Goal: Task Accomplishment & Management: Complete application form

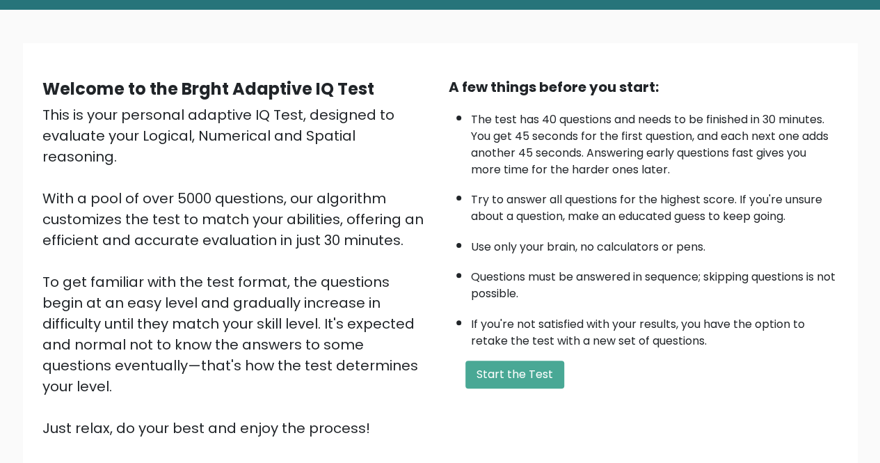
scroll to position [70, 0]
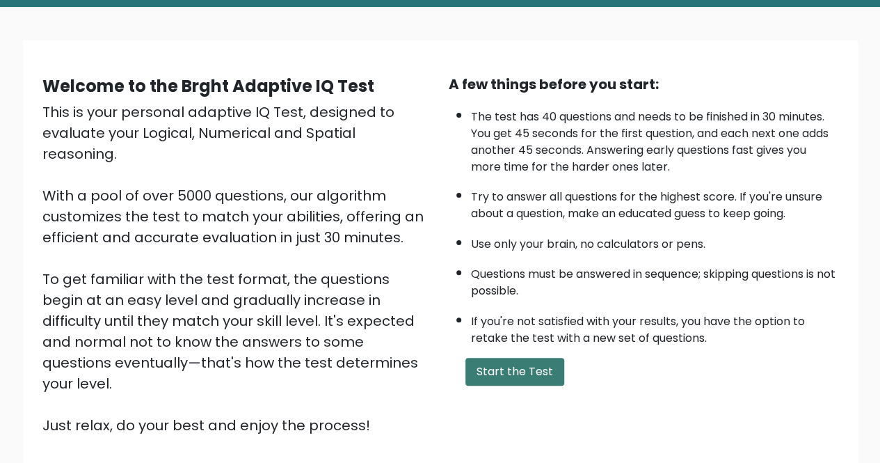
click at [523, 377] on button "Start the Test" at bounding box center [515, 372] width 99 height 28
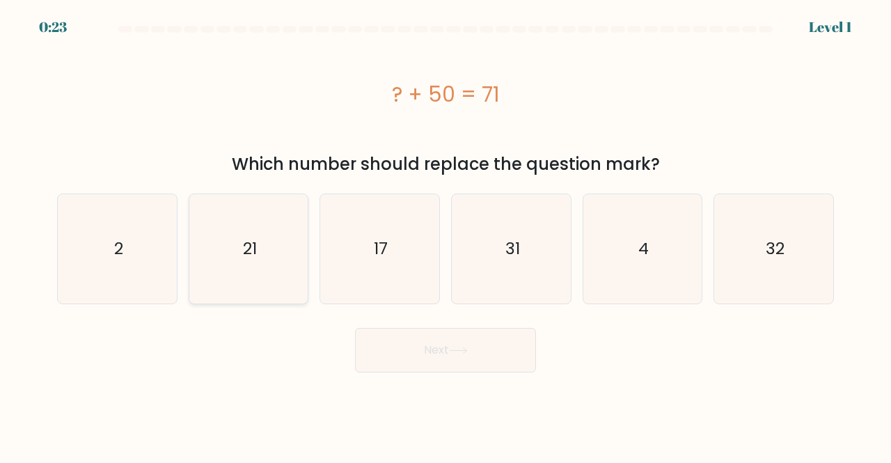
click at [244, 225] on icon "21" at bounding box center [248, 248] width 109 height 109
click at [445, 232] on input "b. 21" at bounding box center [445, 233] width 1 height 3
radio input "true"
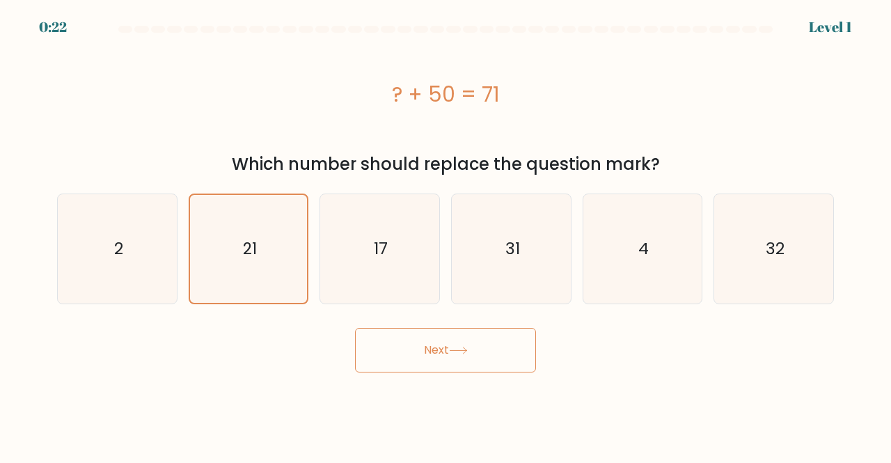
click at [461, 347] on icon at bounding box center [458, 351] width 19 height 8
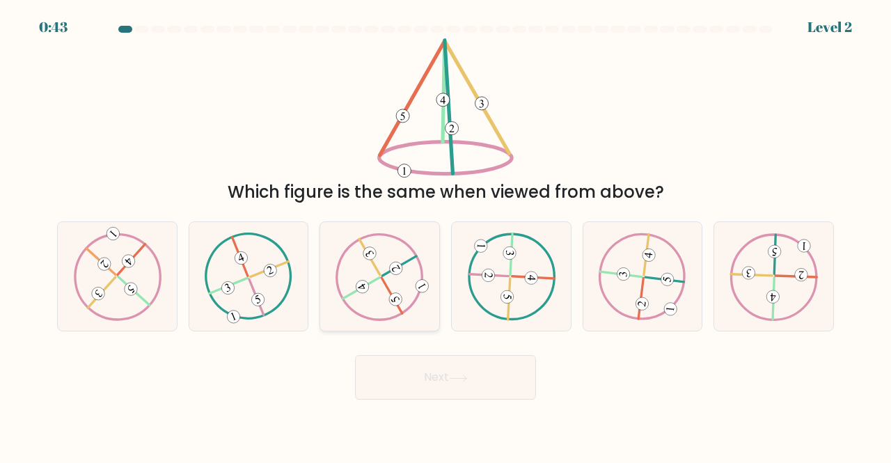
click at [393, 278] on icon at bounding box center [379, 275] width 88 height 87
click at [445, 235] on input "c." at bounding box center [445, 233] width 1 height 3
radio input "true"
click at [462, 378] on icon at bounding box center [458, 378] width 19 height 8
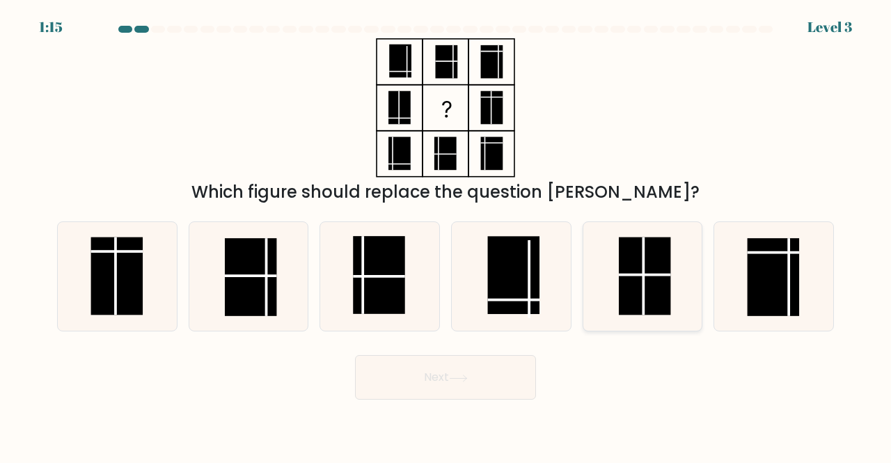
click at [655, 279] on rect at bounding box center [645, 276] width 52 height 78
click at [446, 235] on input "e." at bounding box center [445, 233] width 1 height 3
radio input "true"
click at [486, 372] on button "Next" at bounding box center [445, 377] width 181 height 45
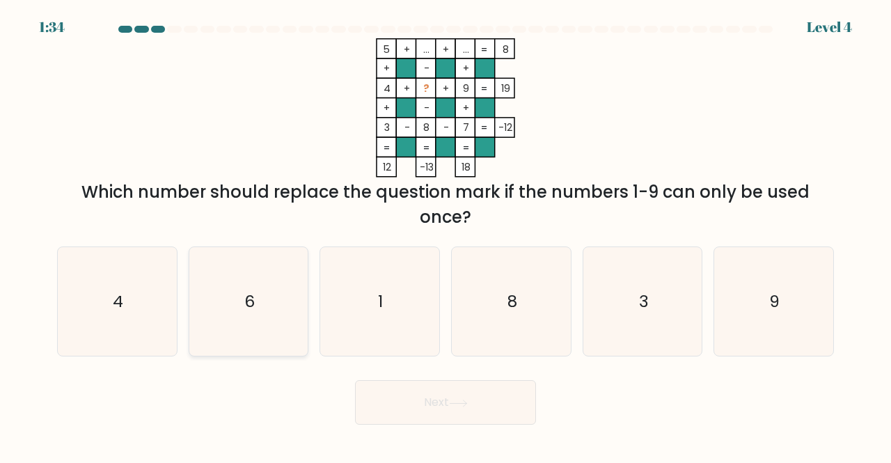
click at [260, 304] on icon "6" at bounding box center [248, 301] width 109 height 109
click at [445, 235] on input "b. 6" at bounding box center [445, 233] width 1 height 3
radio input "true"
click at [523, 413] on button "Next" at bounding box center [445, 402] width 181 height 45
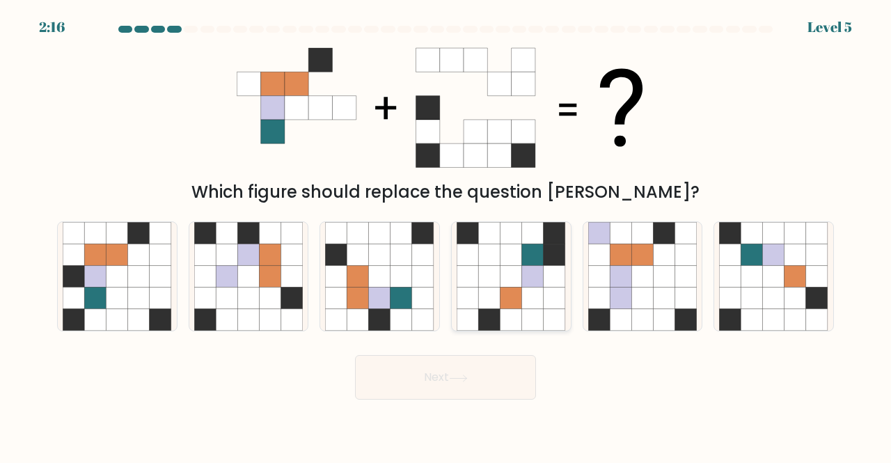
click at [507, 276] on icon at bounding box center [511, 276] width 22 height 22
click at [446, 235] on input "d." at bounding box center [445, 233] width 1 height 3
radio input "true"
click at [490, 390] on button "Next" at bounding box center [445, 377] width 181 height 45
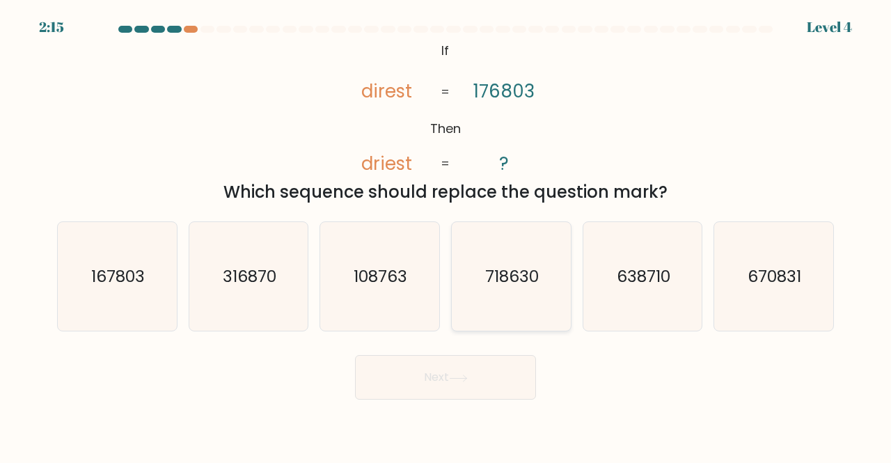
click at [529, 296] on icon "718630" at bounding box center [511, 276] width 109 height 109
click at [446, 235] on input "d. 718630" at bounding box center [445, 233] width 1 height 3
radio input "true"
click at [486, 378] on button "Next" at bounding box center [445, 377] width 181 height 45
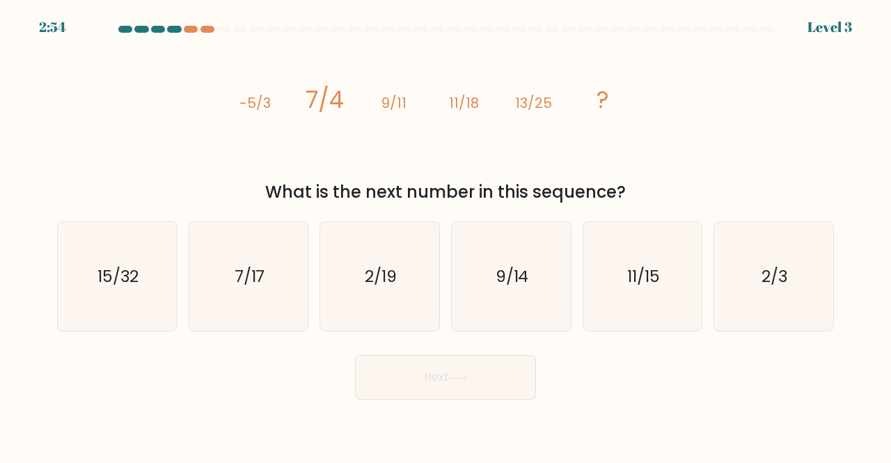
click at [512, 365] on button "Next" at bounding box center [445, 377] width 181 height 45
click at [350, 311] on icon "2/19" at bounding box center [379, 276] width 109 height 109
click at [445, 235] on input "c. 2/19" at bounding box center [445, 233] width 1 height 3
radio input "true"
drag, startPoint x: 463, startPoint y: 367, endPoint x: 479, endPoint y: 379, distance: 19.8
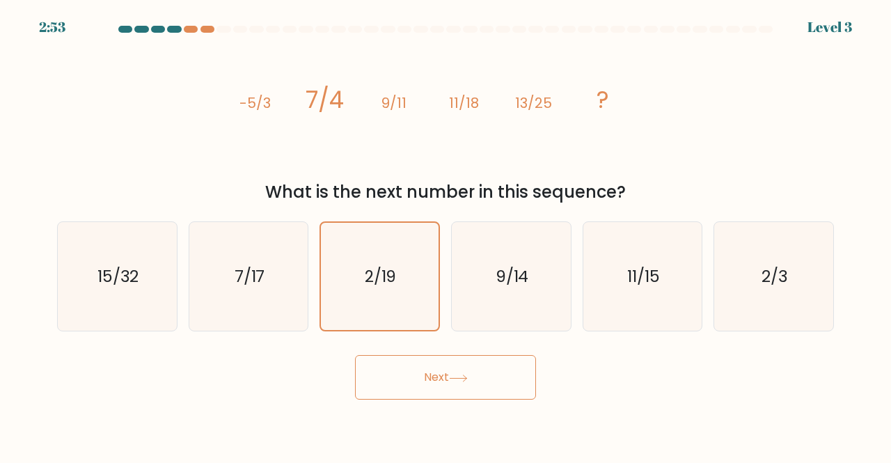
click at [470, 376] on button "Next" at bounding box center [445, 377] width 181 height 45
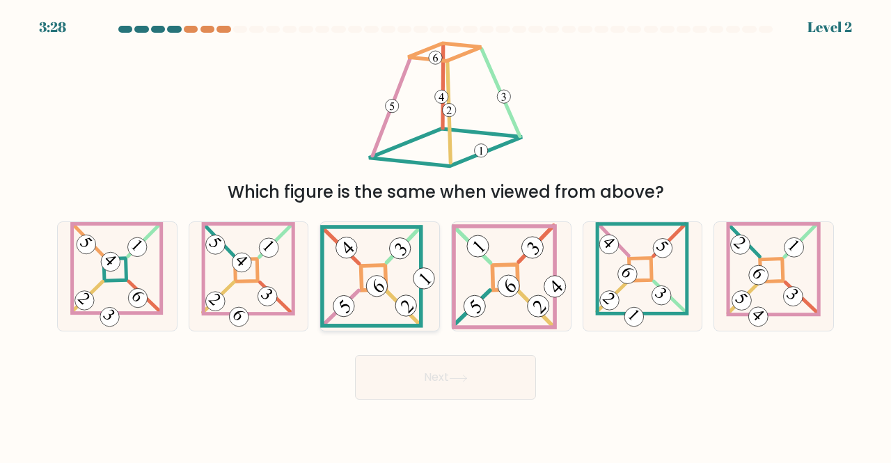
click at [410, 317] on 657 at bounding box center [403, 308] width 33 height 33
click at [445, 235] on input "c." at bounding box center [445, 233] width 1 height 3
radio input "true"
click at [477, 370] on button "Next" at bounding box center [445, 377] width 181 height 45
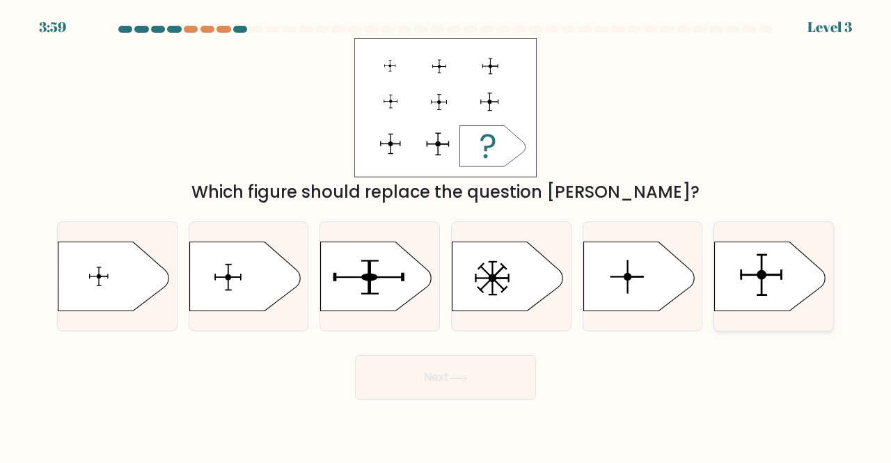
click at [788, 283] on icon at bounding box center [770, 276] width 111 height 70
click at [446, 235] on input "f." at bounding box center [445, 233] width 1 height 3
radio input "true"
drag, startPoint x: 404, startPoint y: 376, endPoint x: 418, endPoint y: 374, distance: 14.8
click at [404, 376] on button "Next" at bounding box center [445, 377] width 181 height 45
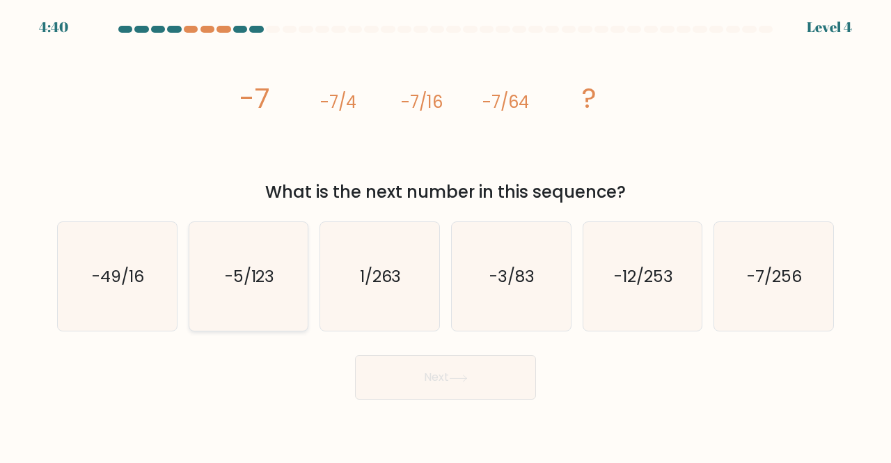
click at [244, 286] on text "-5/123" at bounding box center [250, 275] width 50 height 23
click at [445, 235] on input "b. -5/123" at bounding box center [445, 233] width 1 height 3
radio input "true"
click at [500, 376] on button "Next" at bounding box center [445, 377] width 181 height 45
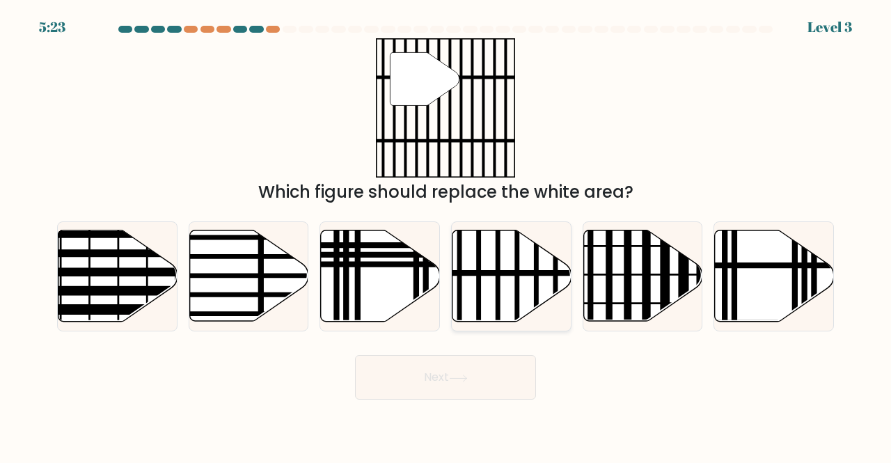
click at [474, 310] on icon at bounding box center [511, 275] width 119 height 91
click at [446, 235] on input "d." at bounding box center [445, 233] width 1 height 3
radio input "true"
click at [496, 374] on button "Next" at bounding box center [445, 377] width 181 height 45
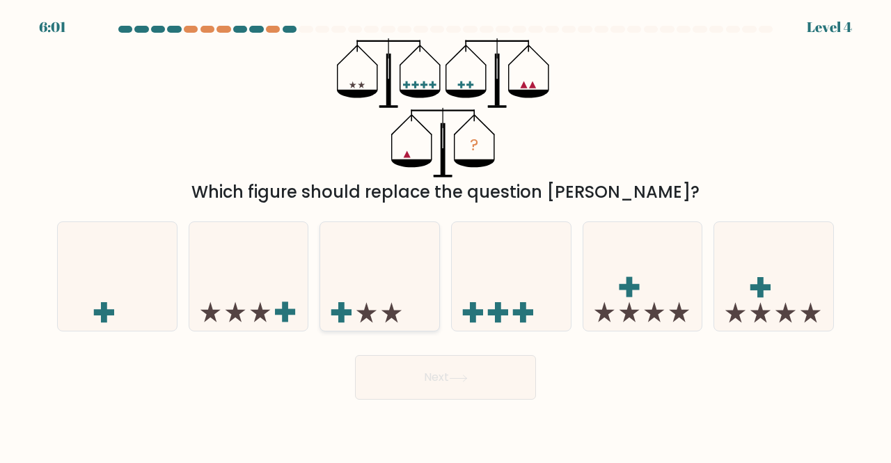
click at [374, 318] on icon at bounding box center [379, 276] width 119 height 98
click at [445, 235] on input "c." at bounding box center [445, 233] width 1 height 3
radio input "true"
click at [457, 375] on icon at bounding box center [458, 378] width 19 height 8
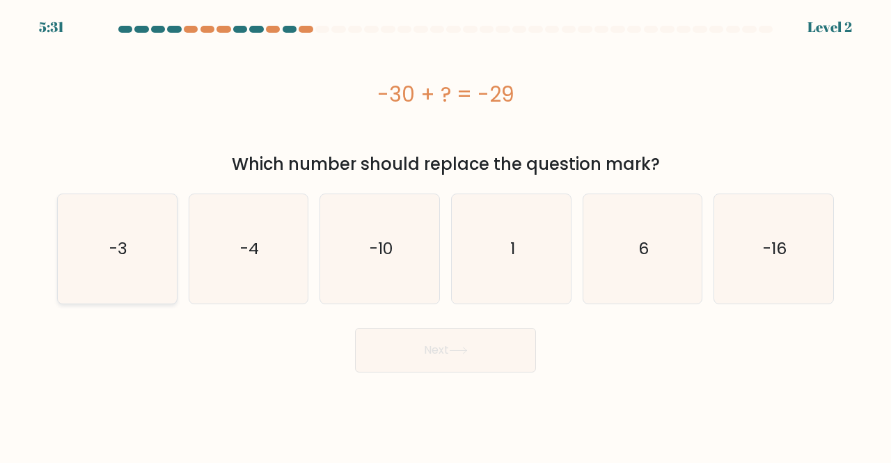
click at [131, 254] on icon "-3" at bounding box center [117, 248] width 109 height 109
click at [445, 235] on input "a. -3" at bounding box center [445, 233] width 1 height 3
radio input "true"
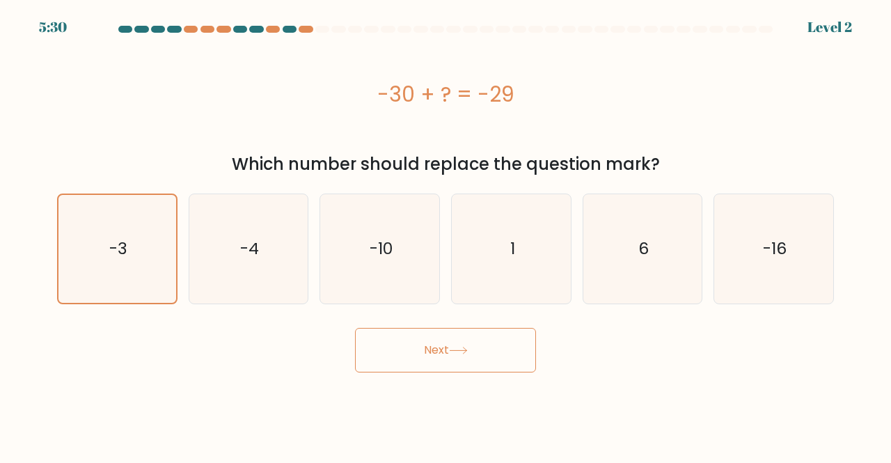
click at [463, 349] on icon at bounding box center [458, 351] width 19 height 8
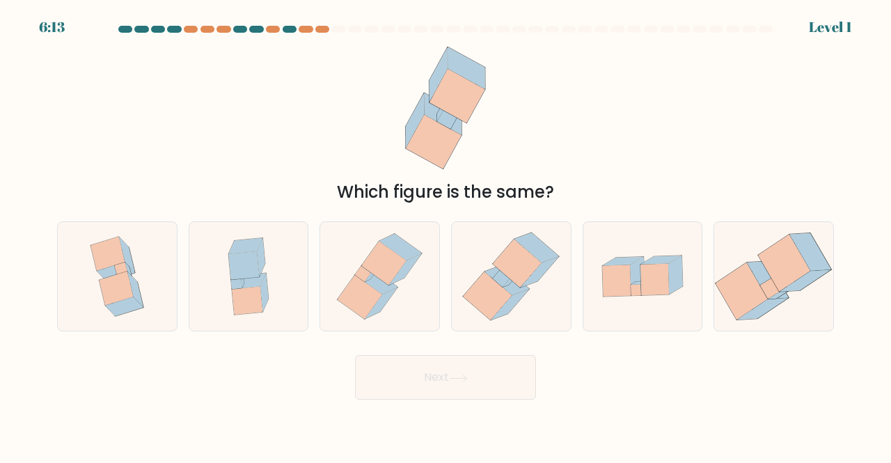
click at [463, 349] on div "Next" at bounding box center [445, 373] width 793 height 51
click at [497, 310] on icon at bounding box center [487, 295] width 49 height 48
click at [446, 235] on input "d." at bounding box center [445, 233] width 1 height 3
radio input "true"
click at [498, 372] on button "Next" at bounding box center [445, 377] width 181 height 45
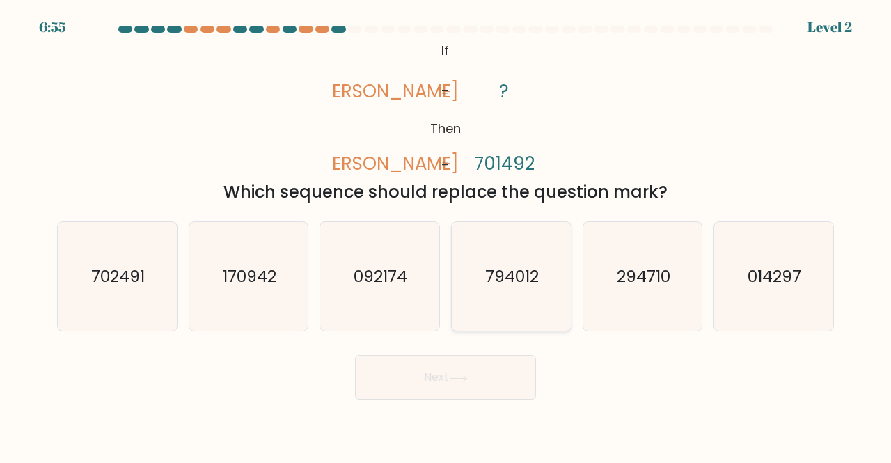
click at [533, 307] on icon "794012" at bounding box center [511, 276] width 109 height 109
click at [446, 235] on input "d. 794012" at bounding box center [445, 233] width 1 height 3
radio input "true"
click at [519, 386] on button "Next" at bounding box center [445, 377] width 181 height 45
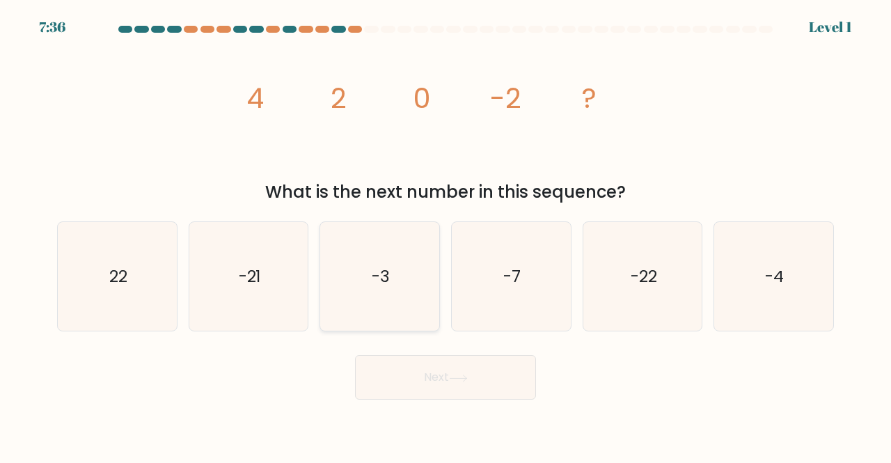
click at [382, 302] on icon "-3" at bounding box center [379, 276] width 109 height 109
click at [445, 235] on input "c. -3" at bounding box center [445, 233] width 1 height 3
radio input "true"
click at [478, 374] on button "Next" at bounding box center [445, 377] width 181 height 45
click at [479, 379] on button "Next" at bounding box center [445, 377] width 181 height 45
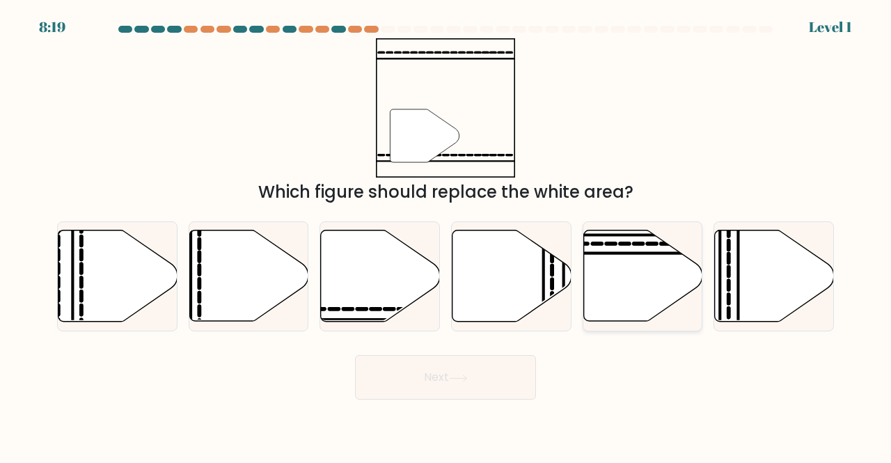
click at [622, 292] on icon at bounding box center [642, 275] width 119 height 91
click at [446, 235] on input "e." at bounding box center [445, 233] width 1 height 3
radio input "true"
click at [384, 296] on icon at bounding box center [380, 275] width 119 height 91
click at [445, 235] on input "c." at bounding box center [445, 233] width 1 height 3
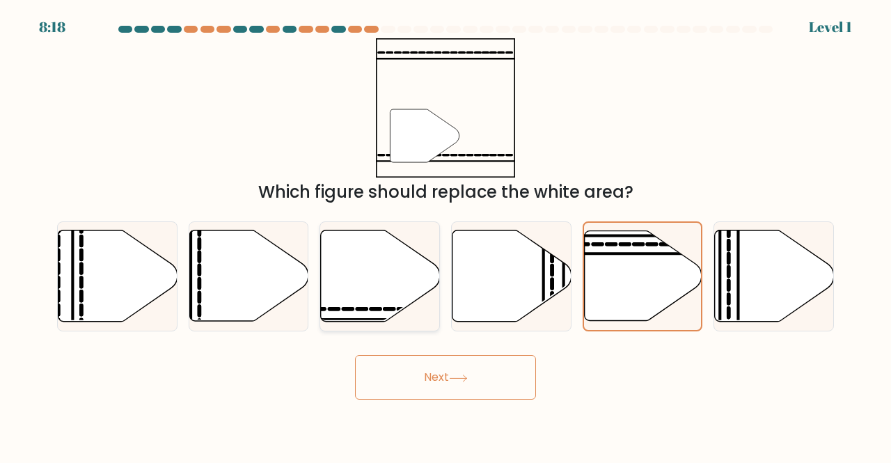
radio input "true"
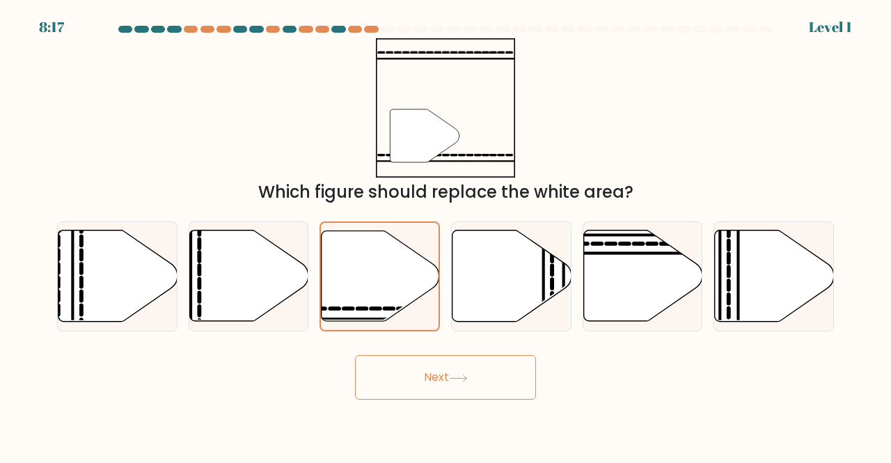
click at [459, 410] on body "8:17 Level 1" at bounding box center [445, 231] width 891 height 463
click at [460, 411] on body "8:16 Level 1" at bounding box center [445, 231] width 891 height 463
click at [475, 367] on button "Next" at bounding box center [445, 377] width 181 height 45
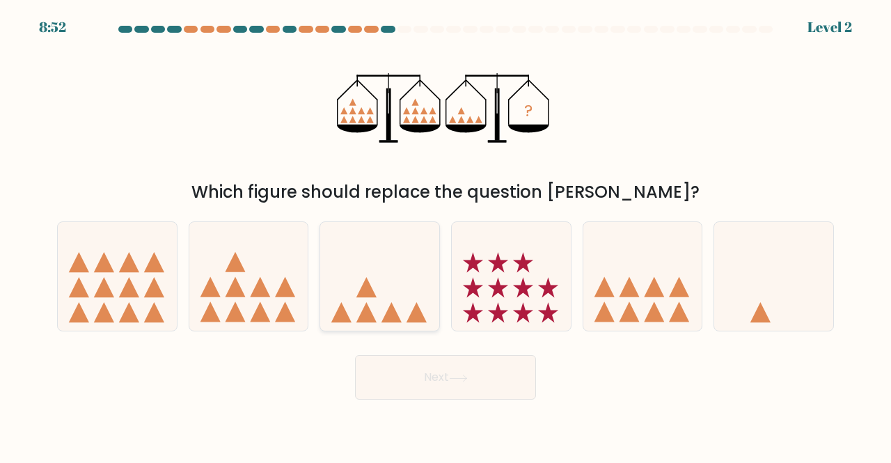
click at [383, 296] on icon at bounding box center [379, 276] width 119 height 98
click at [445, 235] on input "c." at bounding box center [445, 233] width 1 height 3
radio input "true"
click at [444, 388] on button "Next" at bounding box center [445, 377] width 181 height 45
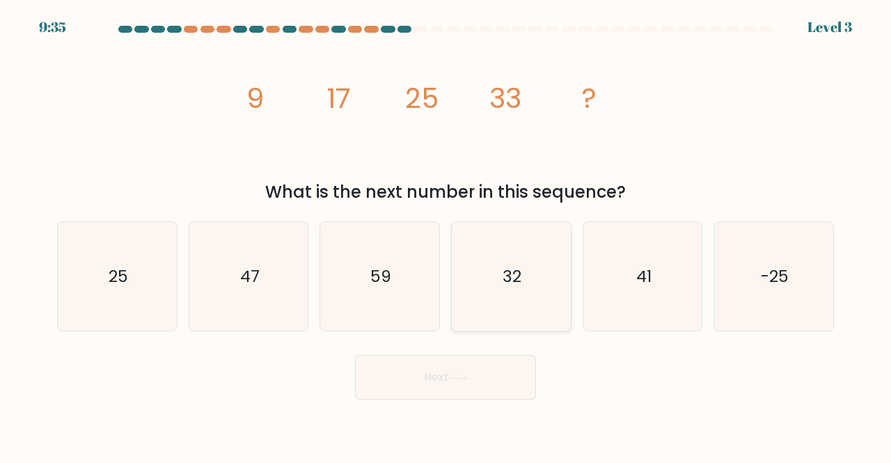
click at [493, 294] on icon "32" at bounding box center [511, 276] width 109 height 109
click at [446, 235] on input "d. 32" at bounding box center [445, 233] width 1 height 3
radio input "true"
click at [486, 372] on button "Next" at bounding box center [445, 377] width 181 height 45
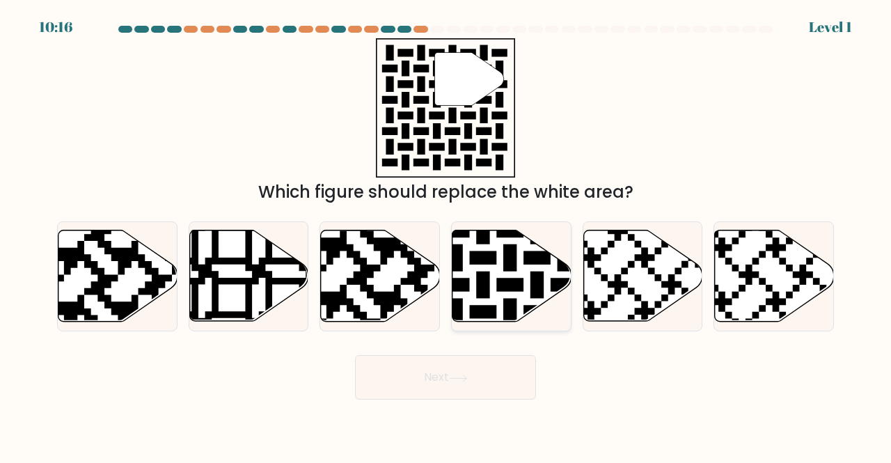
drag, startPoint x: 528, startPoint y: 283, endPoint x: 523, endPoint y: 297, distance: 14.7
click at [528, 284] on icon at bounding box center [511, 275] width 119 height 91
click at [446, 235] on input "d." at bounding box center [445, 233] width 1 height 3
radio input "true"
drag, startPoint x: 492, startPoint y: 365, endPoint x: 493, endPoint y: 382, distance: 16.7
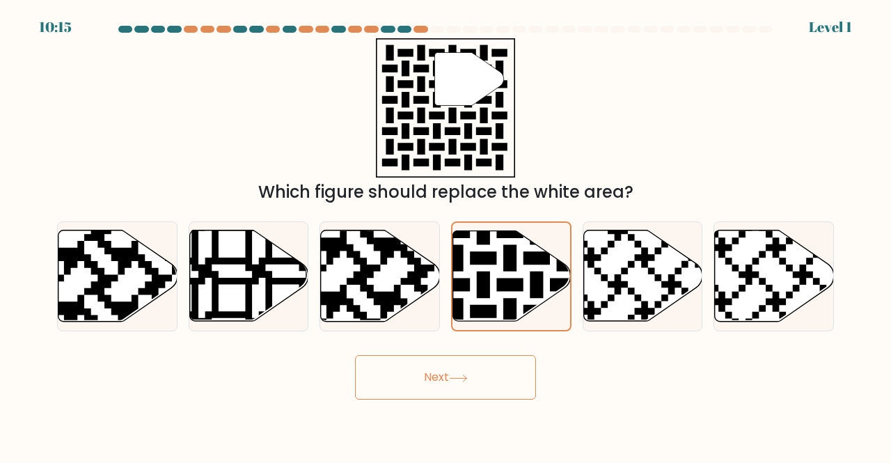
click at [492, 377] on button "Next" at bounding box center [445, 377] width 181 height 45
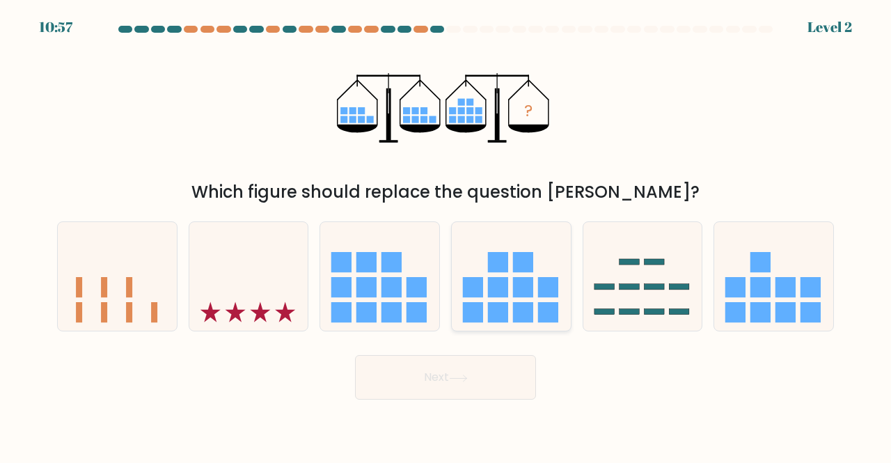
click at [519, 310] on rect at bounding box center [523, 312] width 20 height 20
click at [446, 235] on input "d." at bounding box center [445, 233] width 1 height 3
radio input "true"
click at [518, 376] on button "Next" at bounding box center [445, 377] width 181 height 45
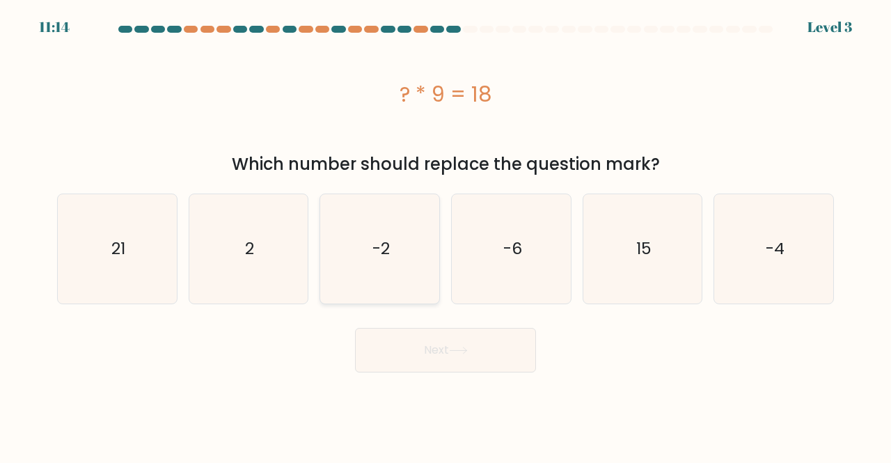
click at [384, 274] on icon "-2" at bounding box center [379, 248] width 109 height 109
click at [445, 235] on input "c. -2" at bounding box center [445, 233] width 1 height 3
radio input "true"
click at [451, 364] on button "Next" at bounding box center [445, 350] width 181 height 45
click at [445, 356] on button "Next" at bounding box center [445, 350] width 181 height 45
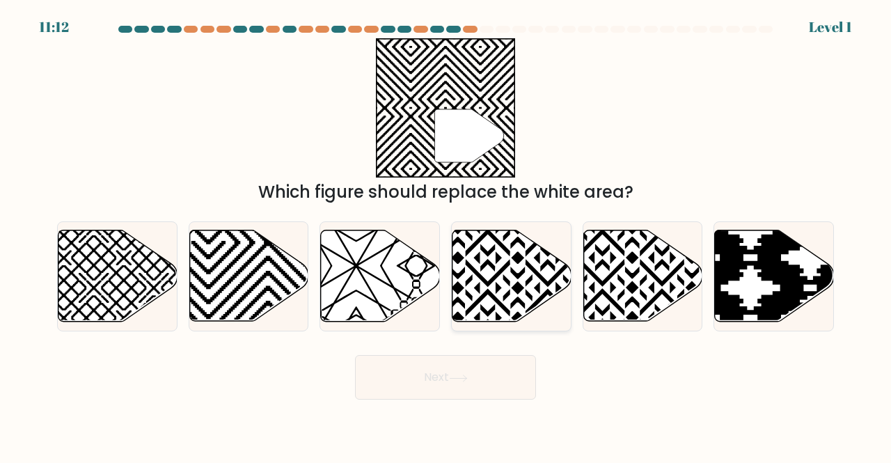
click at [504, 307] on icon at bounding box center [547, 228] width 239 height 239
click at [446, 235] on input "d." at bounding box center [445, 233] width 1 height 3
radio input "true"
click at [223, 308] on icon at bounding box center [248, 275] width 119 height 91
click at [445, 235] on input "b." at bounding box center [445, 233] width 1 height 3
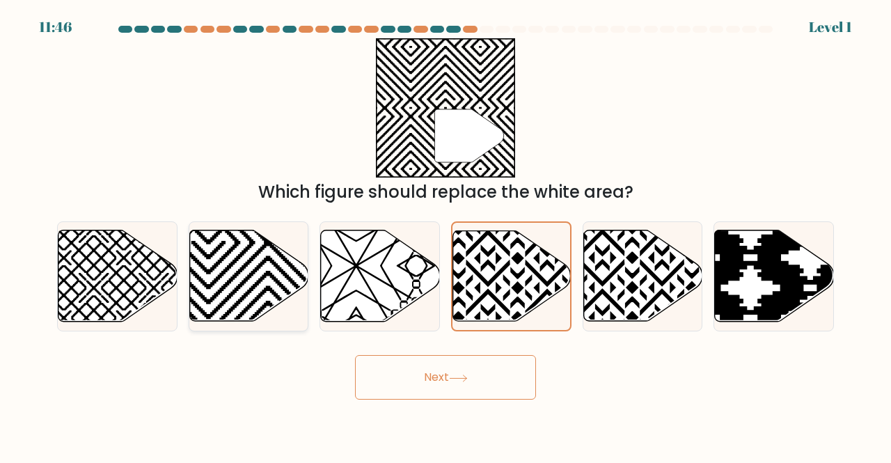
radio input "true"
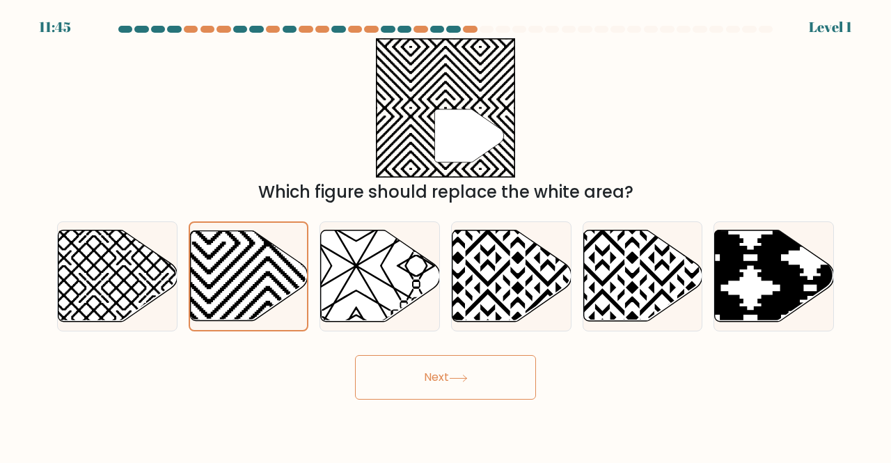
click at [484, 370] on button "Next" at bounding box center [445, 377] width 181 height 45
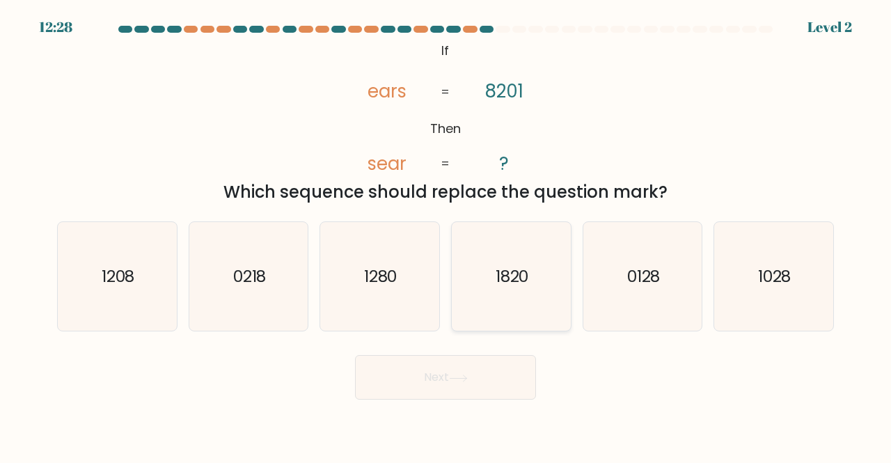
click at [463, 303] on icon "1820" at bounding box center [511, 276] width 109 height 109
click at [446, 235] on input "d. 1820" at bounding box center [445, 233] width 1 height 3
radio input "true"
click at [482, 381] on button "Next" at bounding box center [445, 377] width 181 height 45
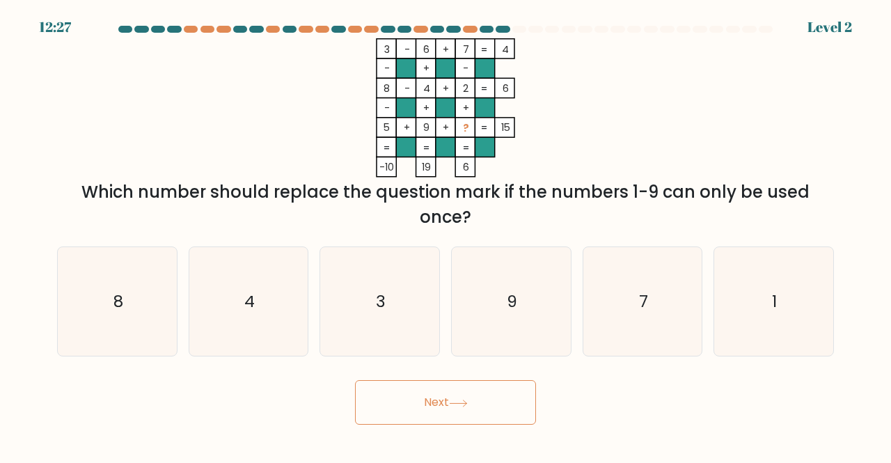
click at [482, 381] on button "Next" at bounding box center [445, 402] width 181 height 45
click at [817, 333] on icon "1" at bounding box center [773, 301] width 109 height 109
click at [446, 235] on input "f. 1" at bounding box center [445, 233] width 1 height 3
radio input "true"
click at [402, 395] on button "Next" at bounding box center [445, 402] width 181 height 45
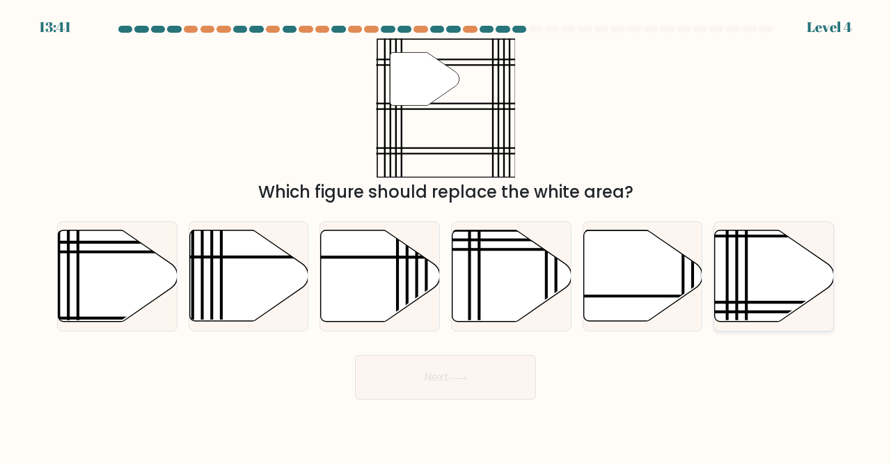
click at [798, 283] on icon at bounding box center [774, 275] width 119 height 91
click at [446, 235] on input "f." at bounding box center [445, 233] width 1 height 3
radio input "true"
click at [491, 376] on button "Next" at bounding box center [445, 377] width 181 height 45
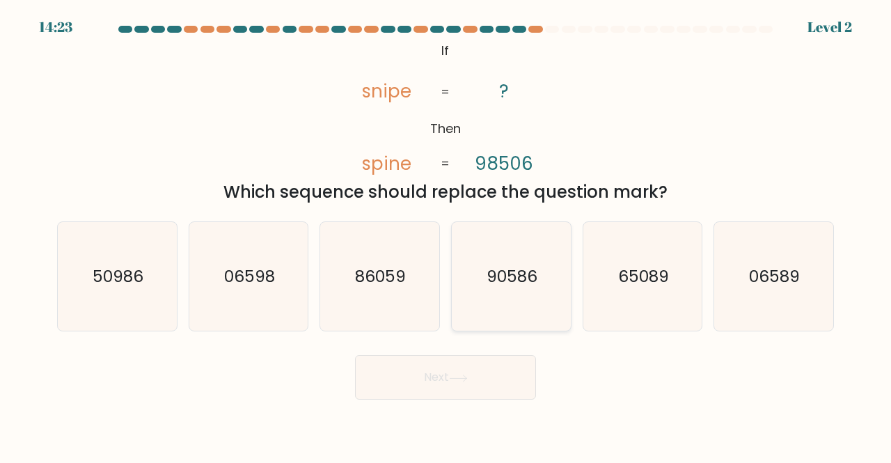
drag, startPoint x: 526, startPoint y: 282, endPoint x: 526, endPoint y: 301, distance: 18.8
click at [526, 285] on text "90586" at bounding box center [511, 275] width 51 height 23
click at [446, 235] on input "d. 90586" at bounding box center [445, 233] width 1 height 3
radio input "true"
click at [518, 375] on button "Next" at bounding box center [445, 377] width 181 height 45
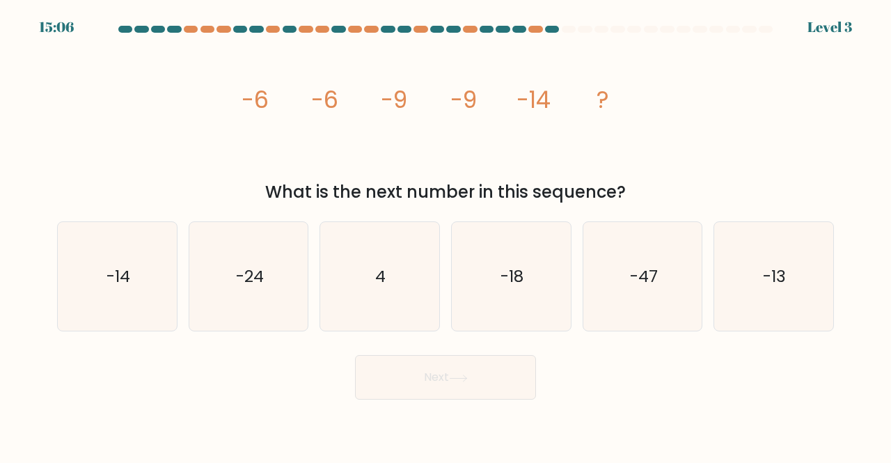
click at [518, 375] on button "Next" at bounding box center [445, 377] width 181 height 45
click at [371, 322] on icon "4" at bounding box center [379, 276] width 109 height 109
click at [445, 235] on input "c. 4" at bounding box center [445, 233] width 1 height 3
radio input "true"
click at [461, 417] on body "15:06 Level 3" at bounding box center [445, 231] width 891 height 463
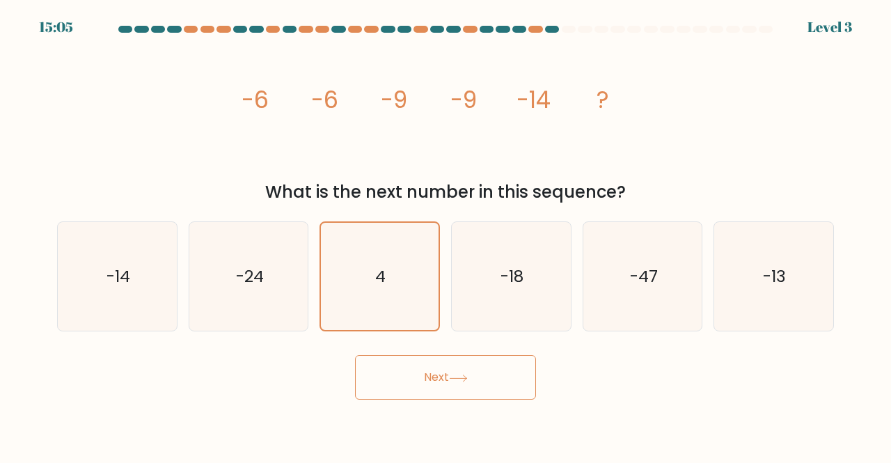
click at [468, 390] on button "Next" at bounding box center [445, 377] width 181 height 45
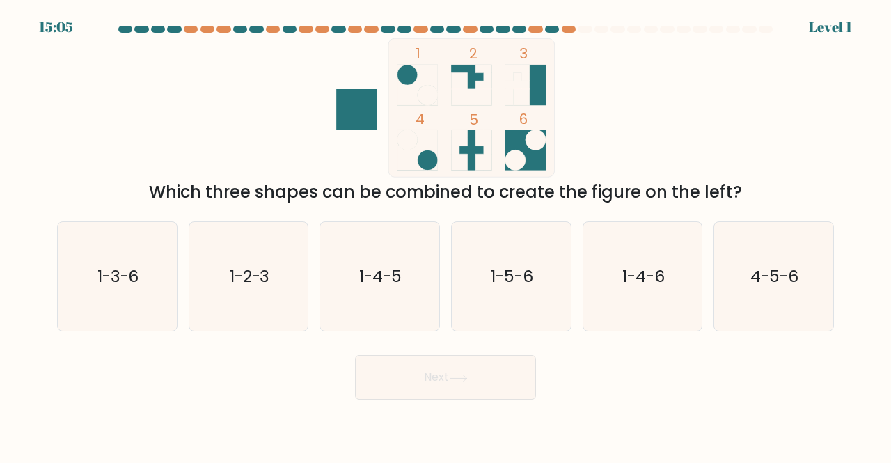
click at [628, 284] on text "1-4-6" at bounding box center [643, 275] width 42 height 23
click at [446, 235] on input "e. 1-4-6" at bounding box center [445, 233] width 1 height 3
radio input "true"
click at [441, 383] on button "Next" at bounding box center [445, 377] width 181 height 45
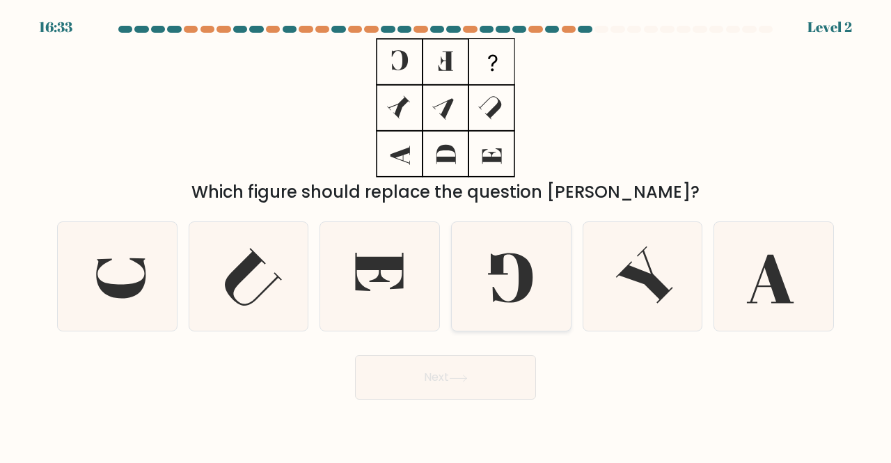
click at [510, 294] on icon at bounding box center [511, 276] width 109 height 109
click at [446, 235] on input "d." at bounding box center [445, 233] width 1 height 3
radio input "true"
click at [491, 369] on button "Next" at bounding box center [445, 377] width 181 height 45
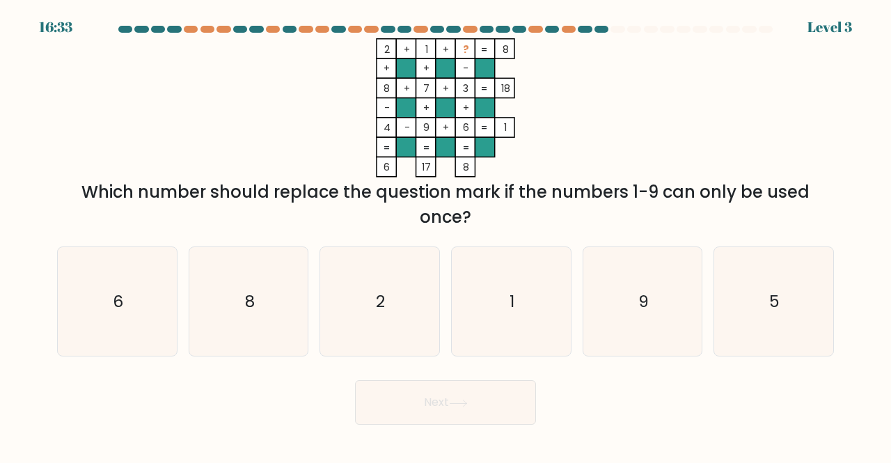
click at [491, 369] on form at bounding box center [445, 225] width 891 height 399
click at [255, 330] on icon "8" at bounding box center [248, 301] width 109 height 109
click at [445, 235] on input "b. 8" at bounding box center [445, 233] width 1 height 3
radio input "true"
click at [483, 379] on div "Next" at bounding box center [445, 398] width 793 height 51
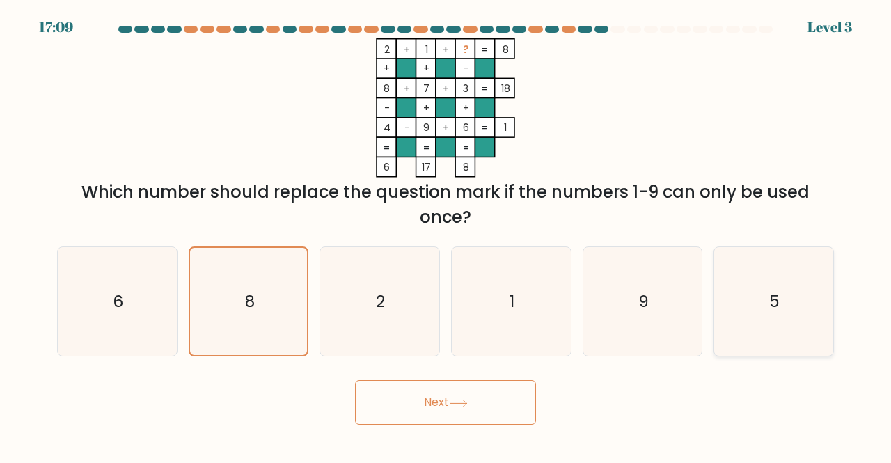
click at [756, 300] on icon "5" at bounding box center [773, 301] width 109 height 109
click at [446, 235] on input "f. 5" at bounding box center [445, 233] width 1 height 3
radio input "true"
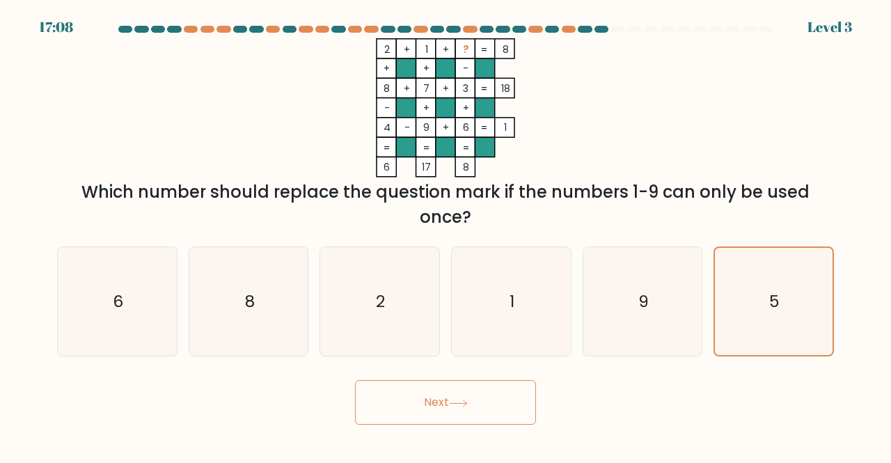
click at [516, 397] on button "Next" at bounding box center [445, 402] width 181 height 45
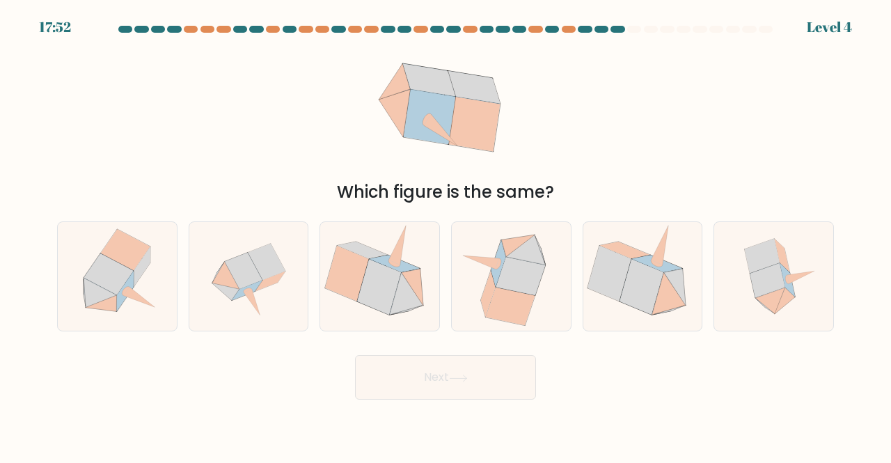
click at [525, 344] on form at bounding box center [445, 213] width 891 height 374
click at [526, 299] on icon at bounding box center [510, 306] width 49 height 38
click at [446, 235] on input "d." at bounding box center [445, 233] width 1 height 3
radio input "true"
click at [526, 403] on body "17:51 Level 4" at bounding box center [445, 231] width 891 height 463
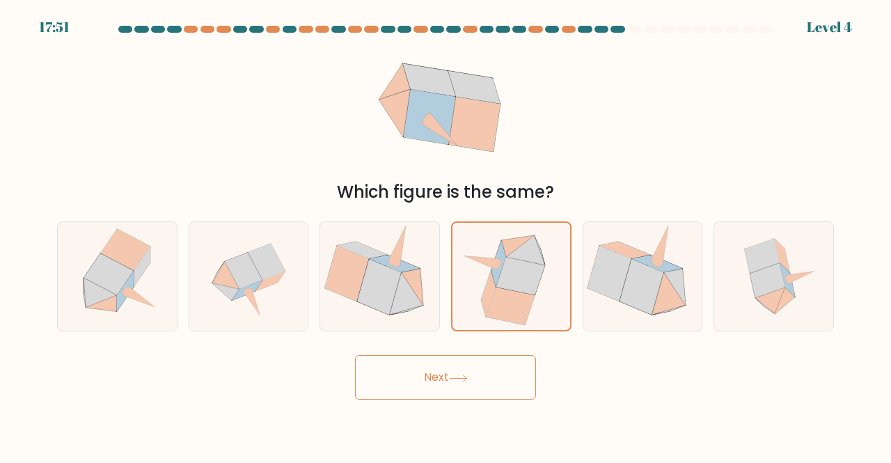
click at [525, 393] on button "Next" at bounding box center [445, 377] width 181 height 45
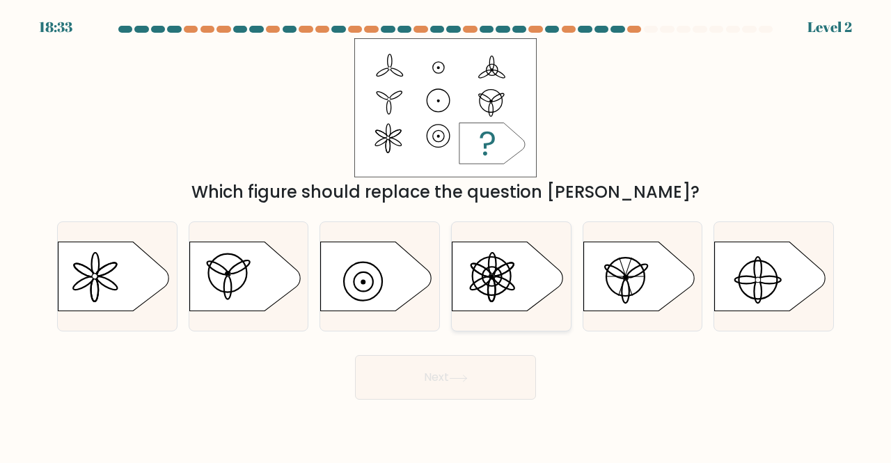
click at [504, 267] on icon at bounding box center [507, 276] width 111 height 70
click at [446, 235] on input "d." at bounding box center [445, 233] width 1 height 3
radio input "true"
click at [508, 372] on button "Next" at bounding box center [445, 377] width 181 height 45
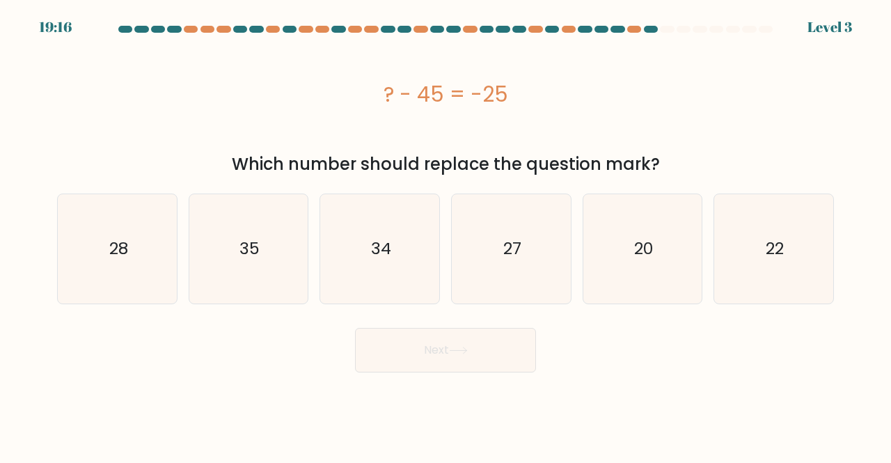
click at [509, 373] on body "19:16 Level 3" at bounding box center [445, 231] width 891 height 463
click at [255, 250] on text "35" at bounding box center [249, 248] width 20 height 23
click at [445, 235] on input "b. 35" at bounding box center [445, 233] width 1 height 3
radio input "true"
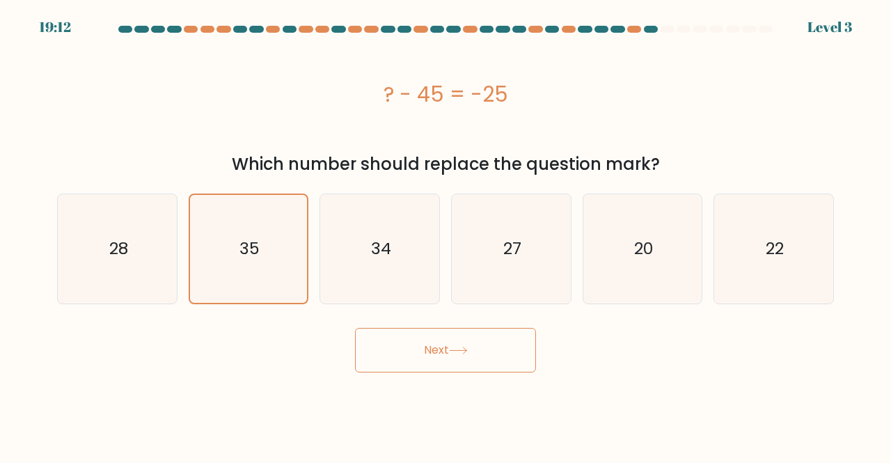
click at [502, 346] on button "Next" at bounding box center [445, 350] width 181 height 45
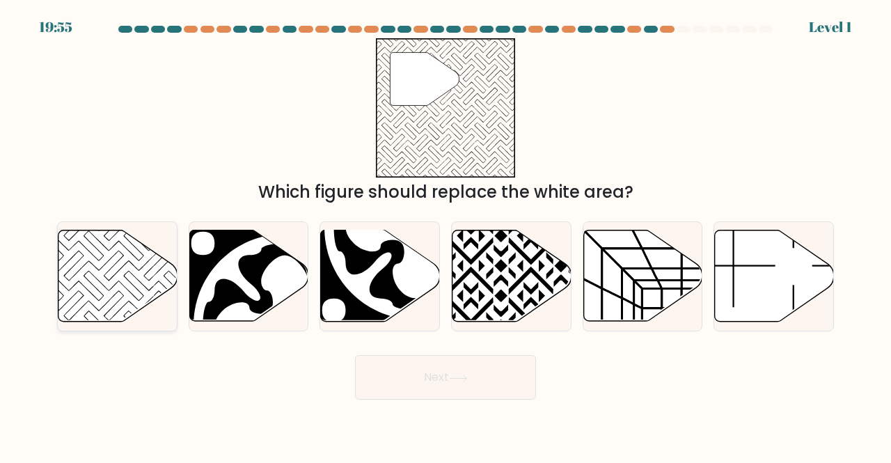
click at [130, 282] on icon at bounding box center [94, 266] width 120 height 120
click at [445, 235] on input "a." at bounding box center [445, 233] width 1 height 3
radio input "true"
click at [484, 379] on button "Next" at bounding box center [445, 377] width 181 height 45
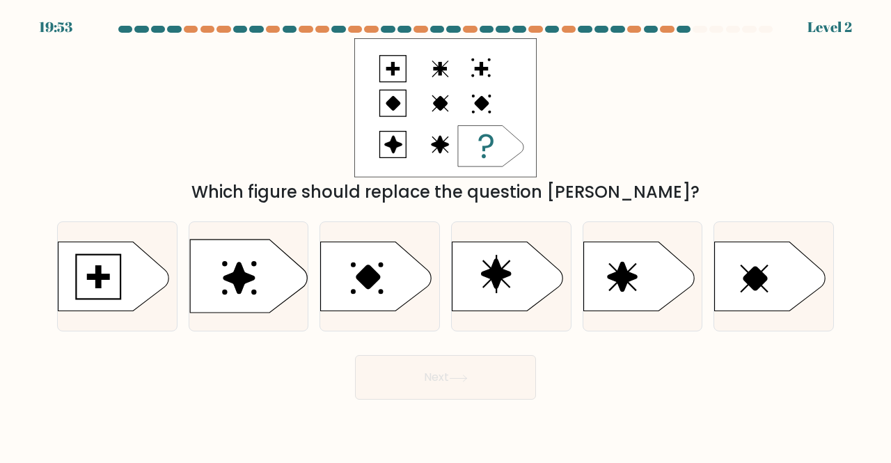
click at [484, 379] on button "Next" at bounding box center [445, 377] width 181 height 45
click at [488, 285] on icon at bounding box center [507, 276] width 111 height 70
click at [446, 235] on input "d." at bounding box center [445, 233] width 1 height 3
radio input "true"
click at [496, 402] on body "20:35 Level 2" at bounding box center [445, 231] width 891 height 463
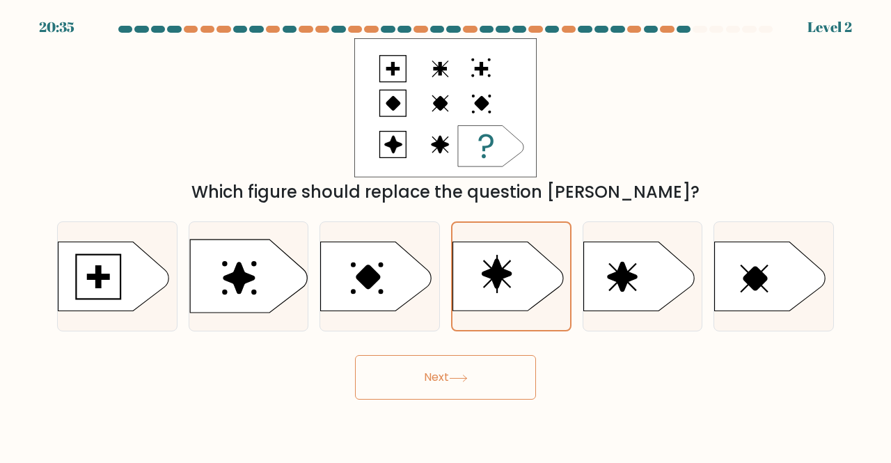
click at [496, 381] on button "Next" at bounding box center [445, 377] width 181 height 45
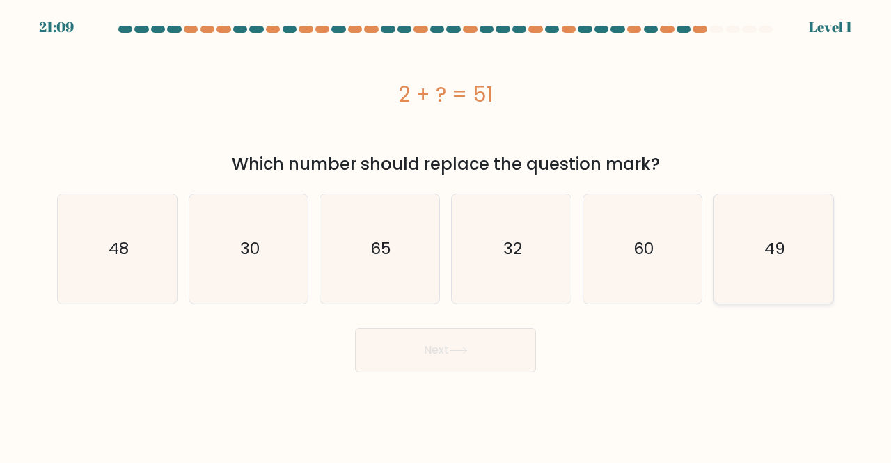
click at [777, 261] on icon "49" at bounding box center [773, 248] width 109 height 109
click at [446, 235] on input "f. 49" at bounding box center [445, 233] width 1 height 3
radio input "true"
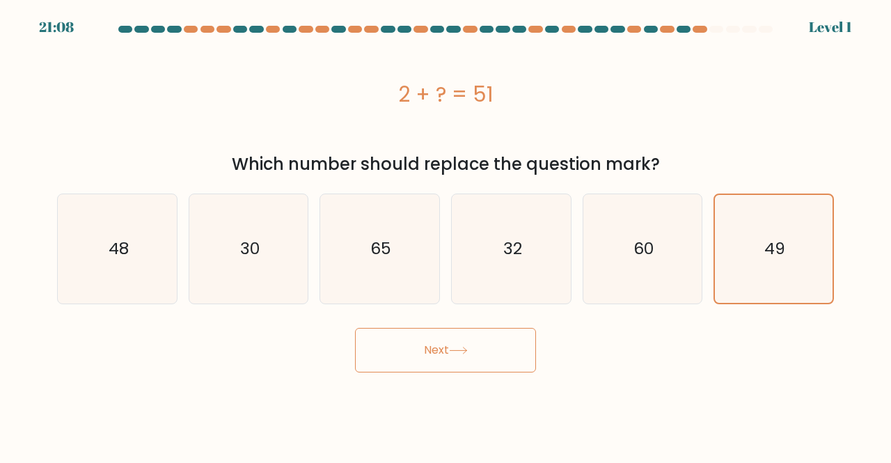
click at [464, 351] on icon at bounding box center [458, 351] width 19 height 8
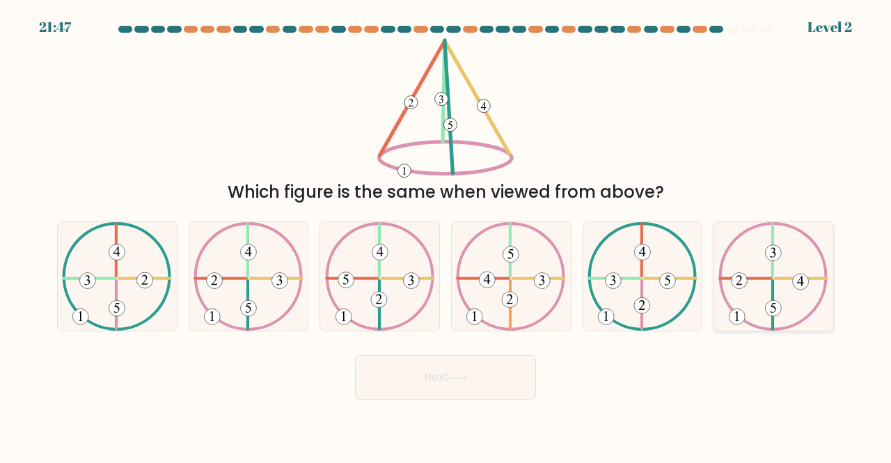
click at [768, 308] on 492 at bounding box center [774, 309] width 16 height 16
click at [446, 235] on input "f." at bounding box center [445, 233] width 1 height 3
radio input "true"
click at [491, 375] on button "Next" at bounding box center [445, 377] width 181 height 45
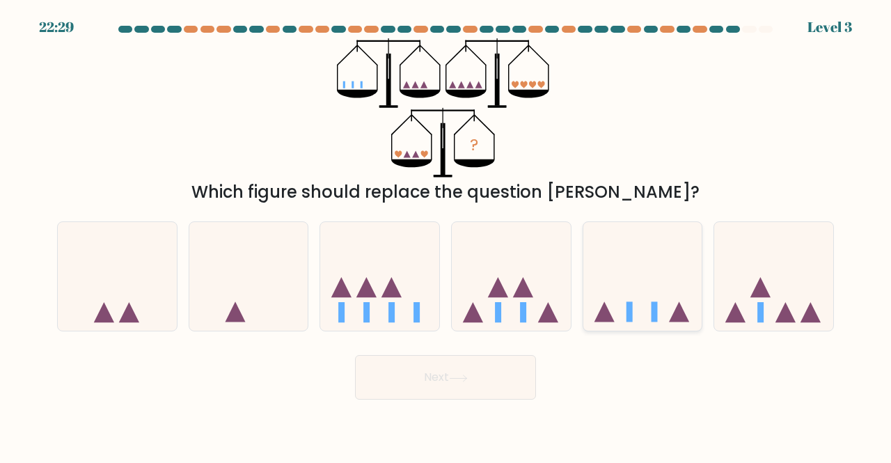
click at [644, 297] on icon at bounding box center [642, 276] width 119 height 98
click at [446, 235] on input "e." at bounding box center [445, 233] width 1 height 3
radio input "true"
click at [489, 368] on button "Next" at bounding box center [445, 377] width 181 height 45
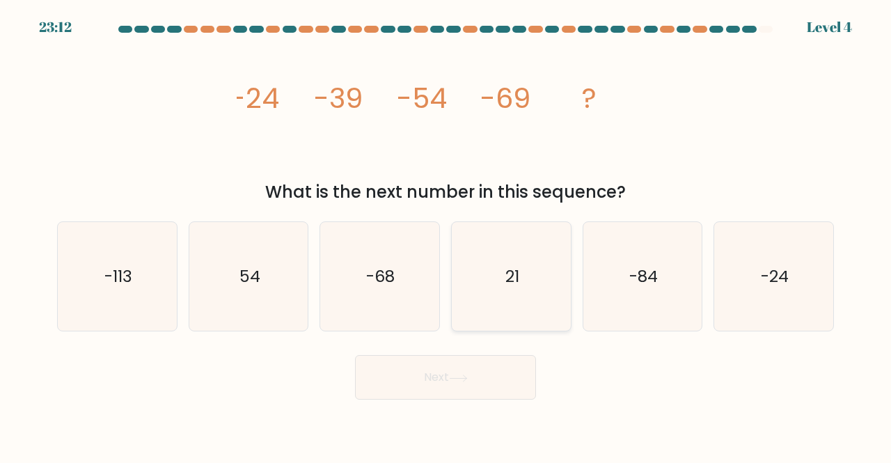
click at [512, 267] on text "21" at bounding box center [512, 275] width 14 height 23
click at [446, 235] on input "d. 21" at bounding box center [445, 233] width 1 height 3
radio input "true"
click at [504, 385] on button "Next" at bounding box center [445, 377] width 181 height 45
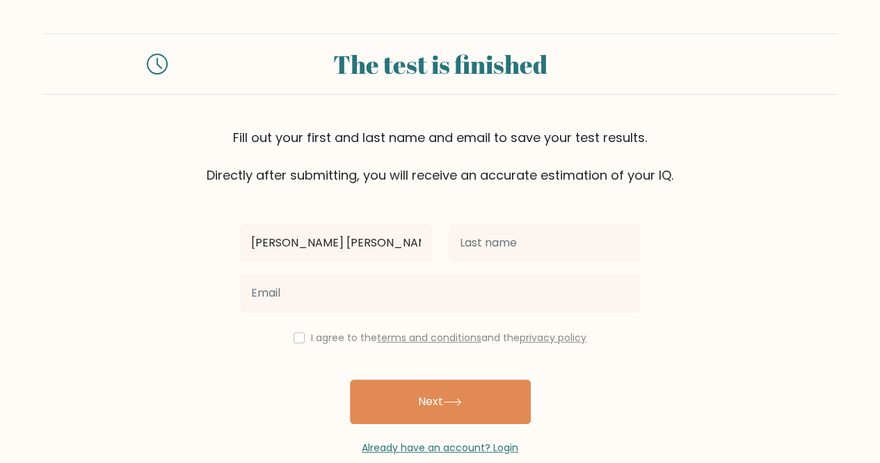
type input "[PERSON_NAME] [PERSON_NAME]"
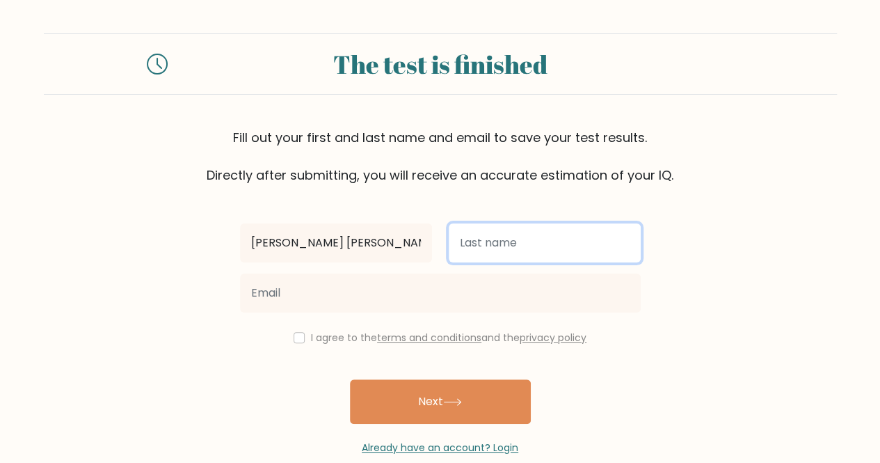
click at [555, 239] on input "text" at bounding box center [545, 242] width 192 height 39
type input "[PERSON_NAME]"
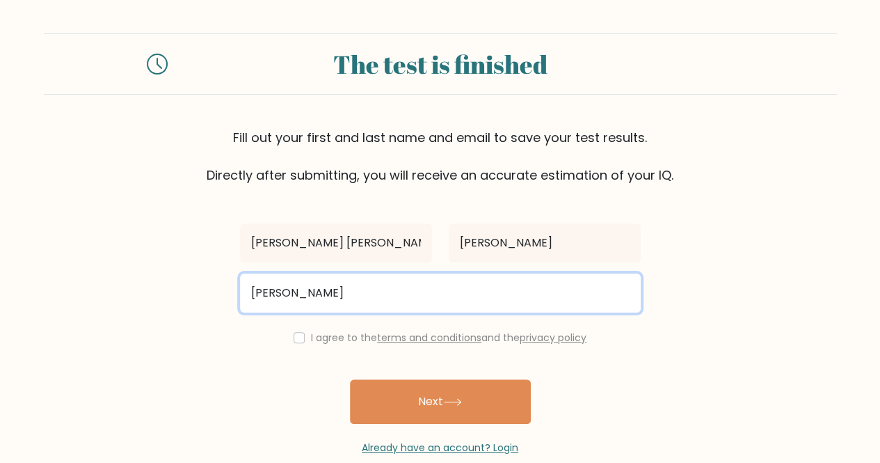
type input "louannearciaga@gmail.com"
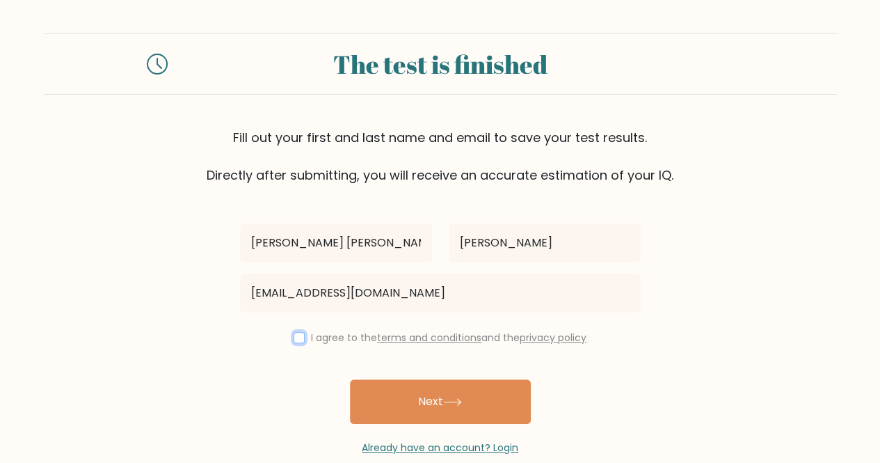
click at [299, 333] on input "checkbox" at bounding box center [299, 337] width 11 height 11
checkbox input "true"
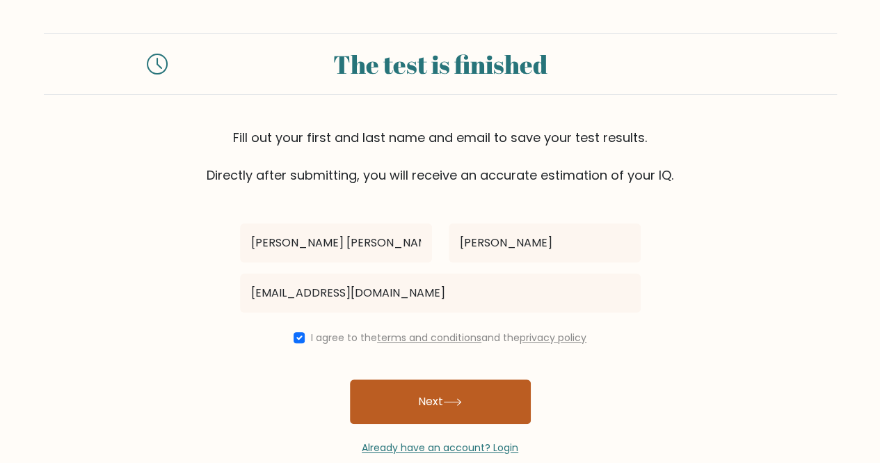
click at [453, 402] on icon at bounding box center [452, 402] width 19 height 8
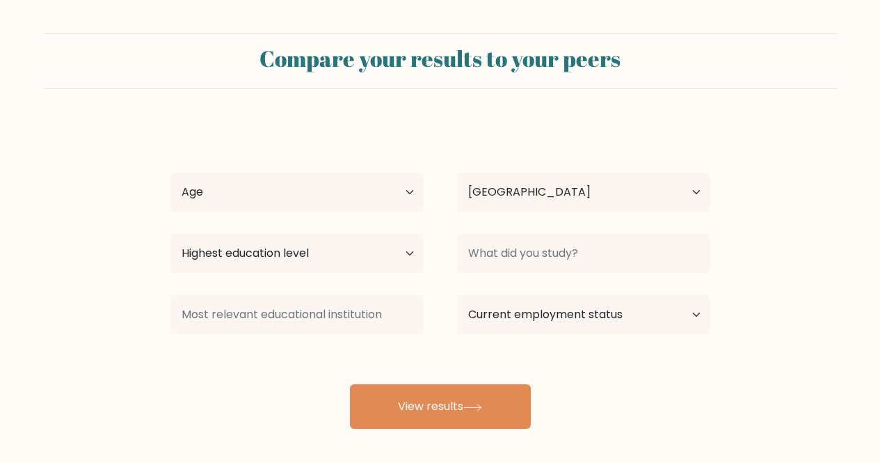
select select "PH"
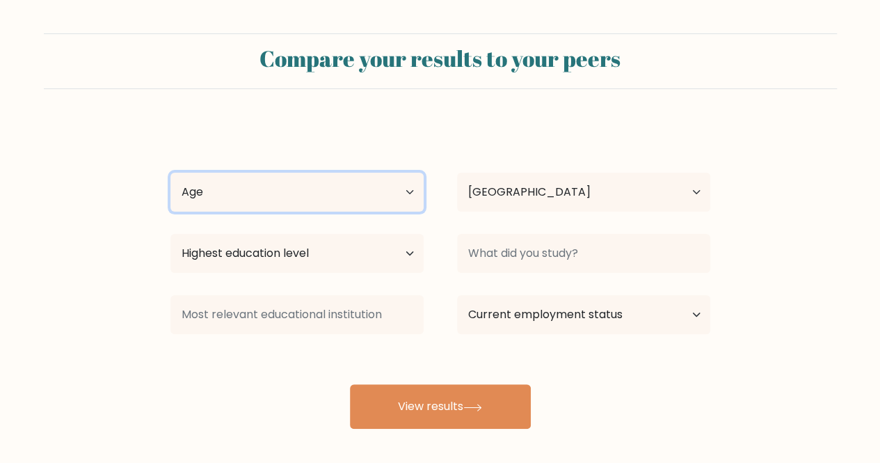
click at [313, 197] on select "Age Under 18 years old 18-24 years old 25-34 years old 35-44 years old 45-54 ye…" at bounding box center [297, 192] width 253 height 39
select select "35_44"
click at [171, 173] on select "Age Under 18 years old 18-24 years old 25-34 years old 35-44 years old 45-54 ye…" at bounding box center [297, 192] width 253 height 39
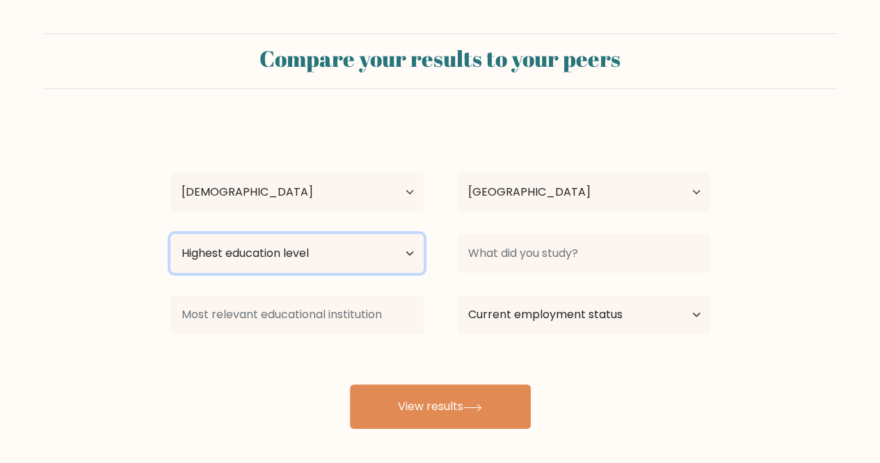
click at [325, 241] on select "Highest education level No schooling Primary Lower Secondary Upper Secondary Oc…" at bounding box center [297, 253] width 253 height 39
select select "bachelors_degree"
click at [171, 234] on select "Highest education level No schooling Primary Lower Secondary Upper Secondary Oc…" at bounding box center [297, 253] width 253 height 39
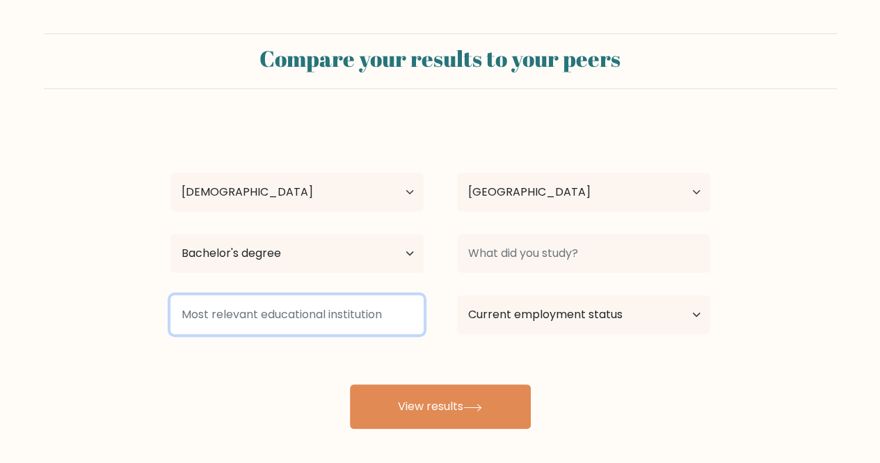
drag, startPoint x: 366, startPoint y: 306, endPoint x: 363, endPoint y: 315, distance: 9.7
click at [365, 310] on input at bounding box center [297, 314] width 253 height 39
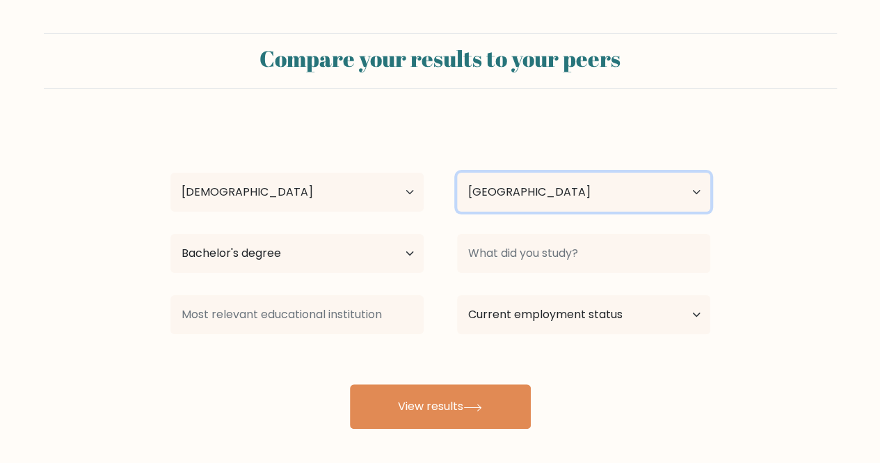
click at [615, 197] on select "Country Afghanistan Albania Algeria American Samoa Andorra Angola Anguilla Anta…" at bounding box center [583, 192] width 253 height 39
click at [457, 173] on select "Country Afghanistan Albania Algeria American Samoa Andorra Angola Anguilla Anta…" at bounding box center [583, 192] width 253 height 39
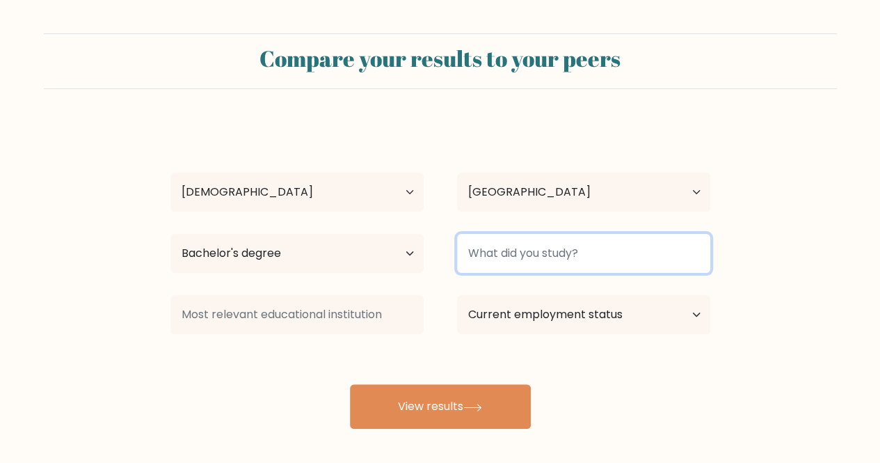
click at [541, 257] on input at bounding box center [583, 253] width 253 height 39
type input "i"
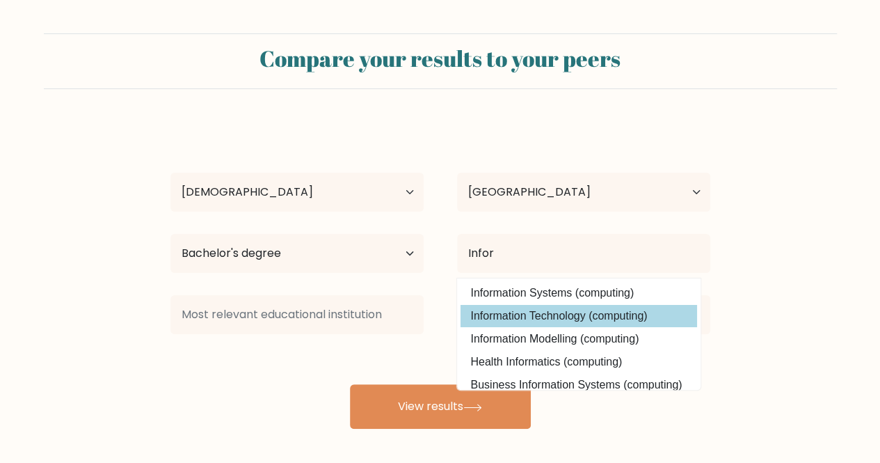
click at [607, 315] on option "Information Technology (computing)" at bounding box center [579, 316] width 237 height 22
type input "Information Technology"
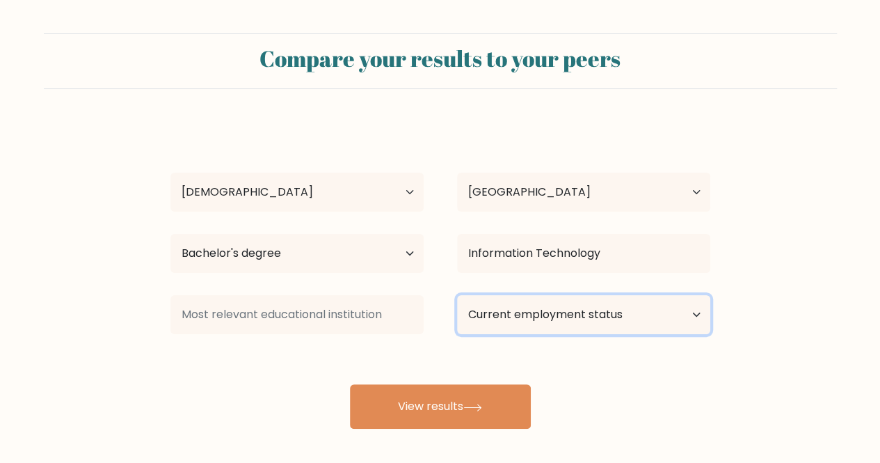
drag, startPoint x: 573, startPoint y: 304, endPoint x: 579, endPoint y: 312, distance: 9.5
click at [573, 304] on select "Current employment status Employed Student Retired Other / prefer not to answer" at bounding box center [583, 314] width 253 height 39
select select "other"
click at [457, 295] on select "Current employment status Employed Student Retired Other / prefer not to answer" at bounding box center [583, 314] width 253 height 39
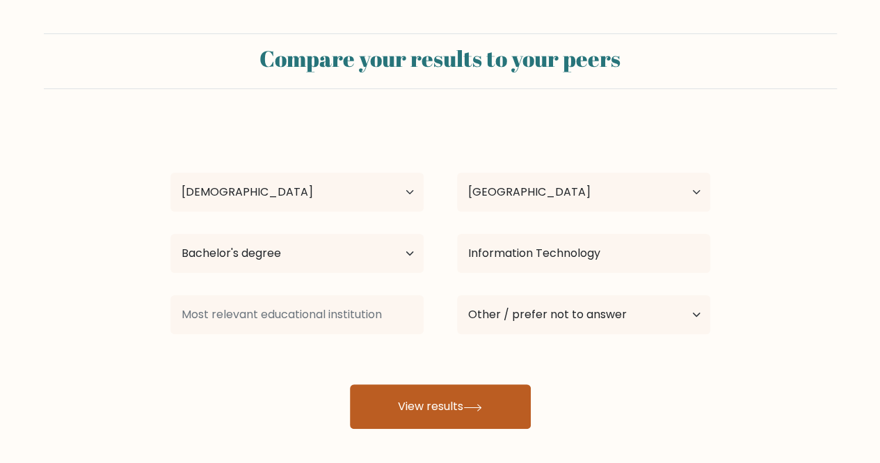
click at [451, 411] on button "View results" at bounding box center [440, 406] width 181 height 45
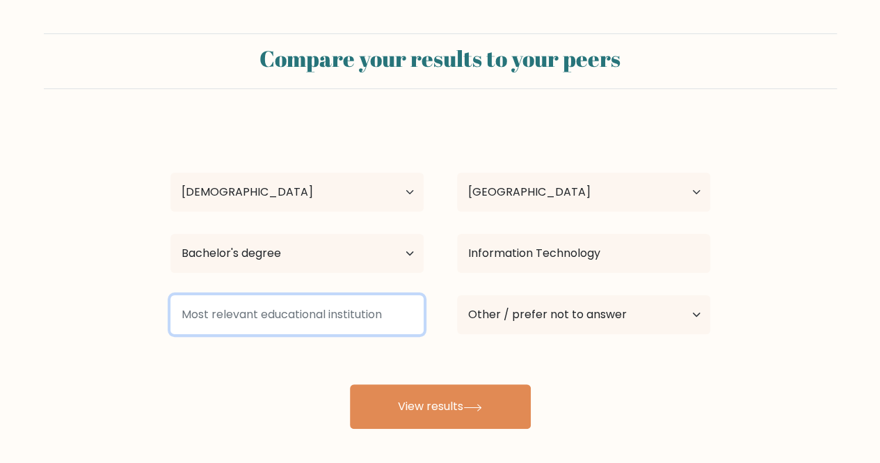
click at [315, 313] on input at bounding box center [297, 314] width 253 height 39
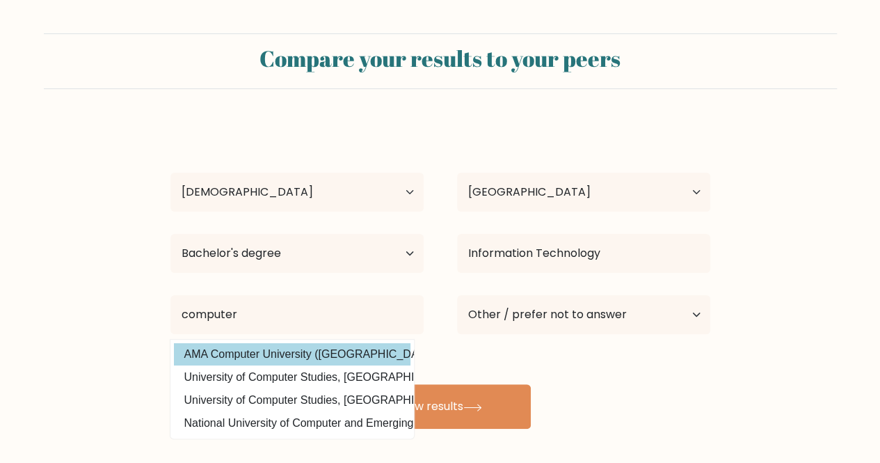
click at [308, 347] on option "AMA Computer University (Philippines)" at bounding box center [292, 354] width 237 height 22
type input "AMA Computer University"
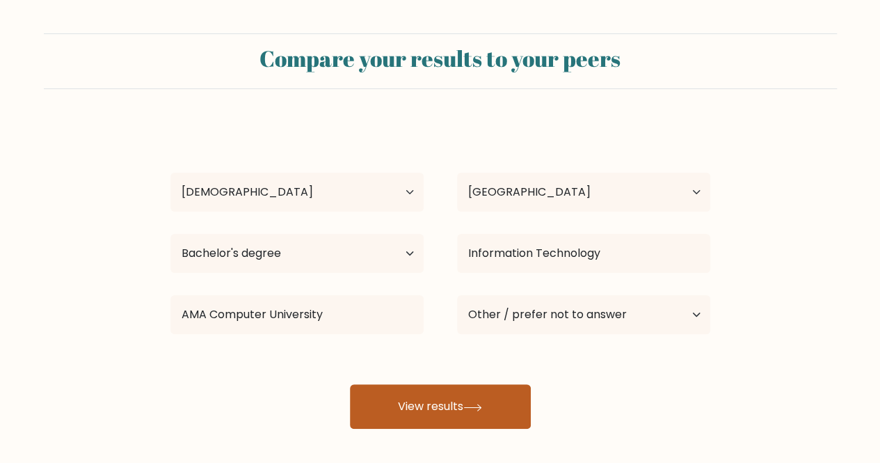
click at [465, 404] on button "View results" at bounding box center [440, 406] width 181 height 45
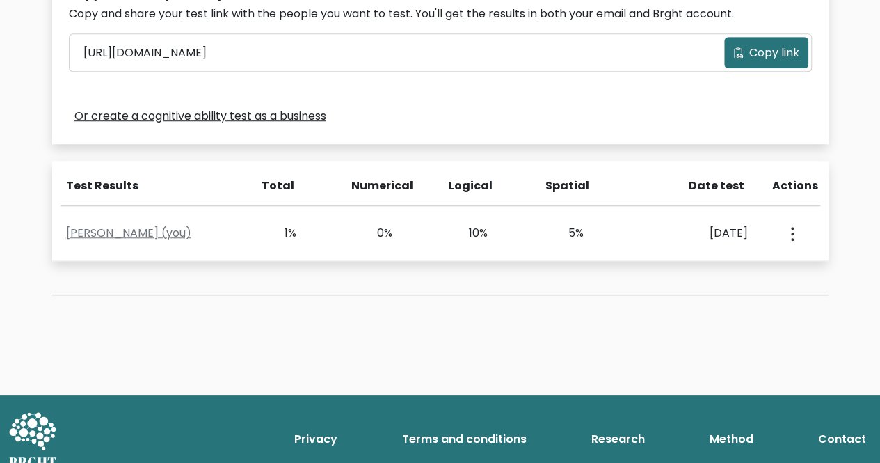
scroll to position [486, 0]
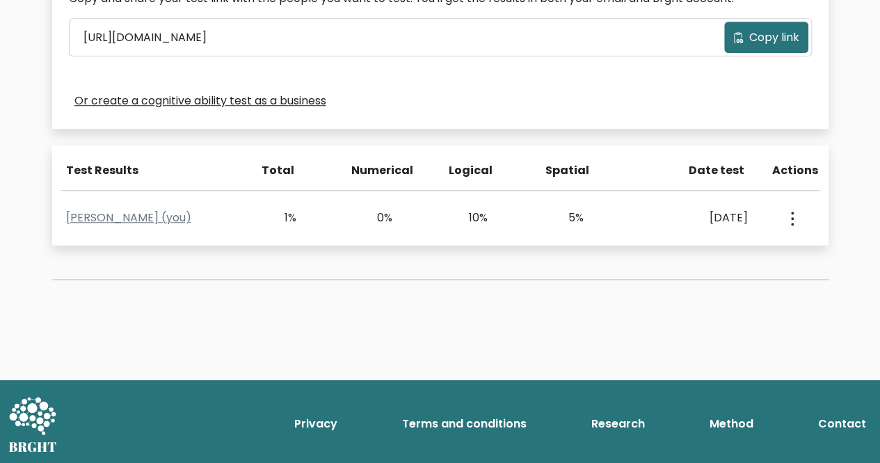
click at [777, 33] on span "Copy link" at bounding box center [775, 37] width 50 height 17
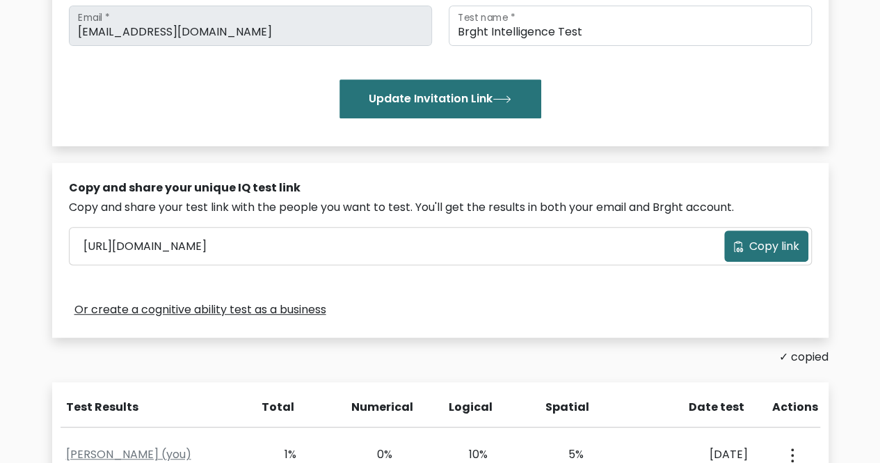
click at [703, 176] on div "Copy and share your unique IQ test link Copy and share your test link with the …" at bounding box center [440, 250] width 777 height 175
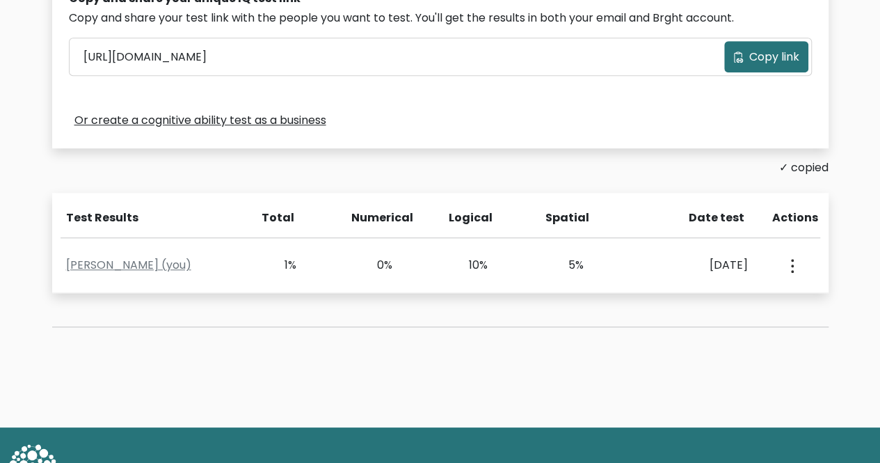
scroll to position [444, 0]
